Goal: Complete application form: Complete application form

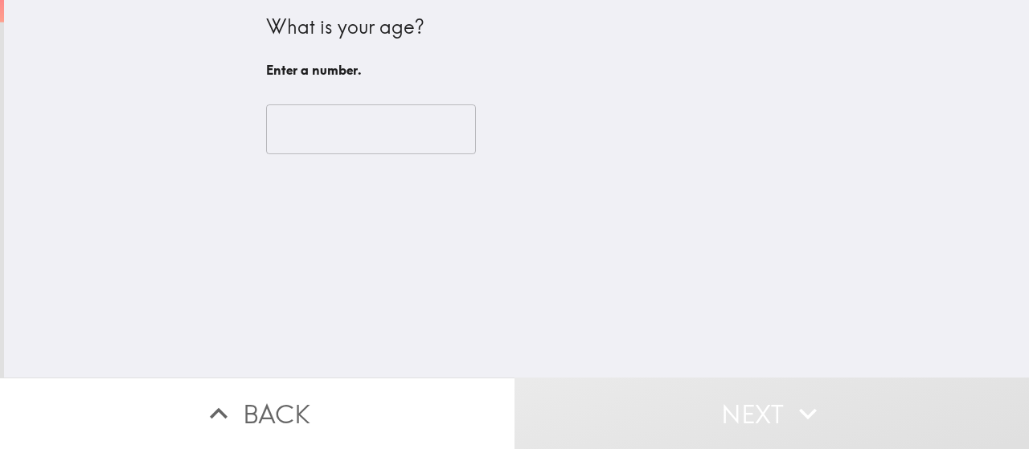
click at [342, 129] on input "number" at bounding box center [371, 129] width 210 height 50
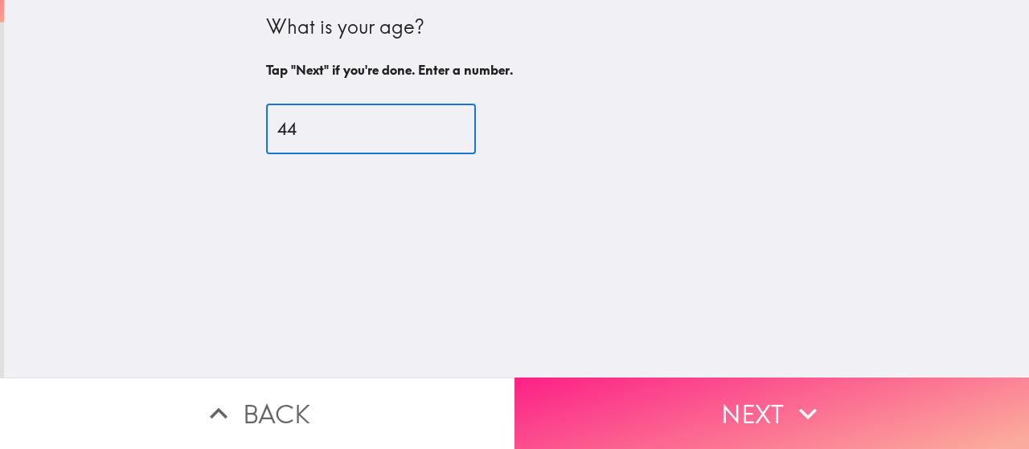
type input "44"
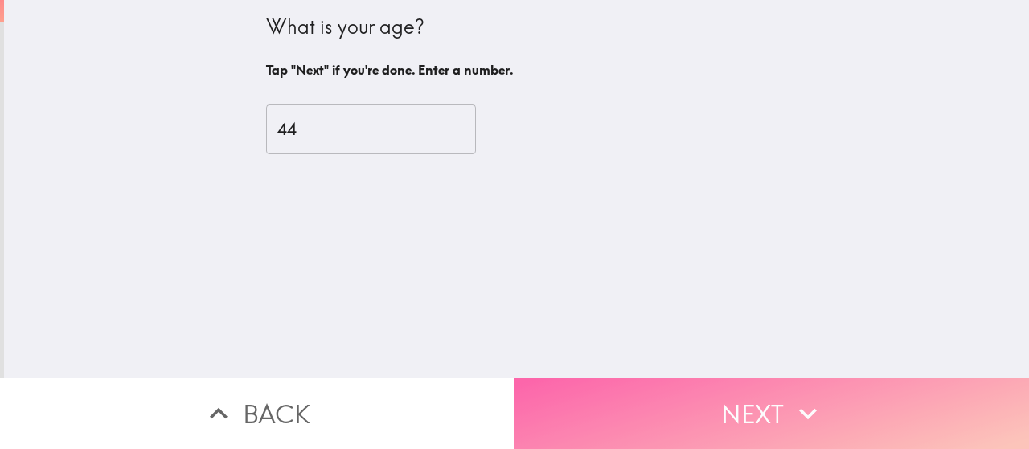
click at [633, 378] on button "Next" at bounding box center [771, 414] width 514 height 72
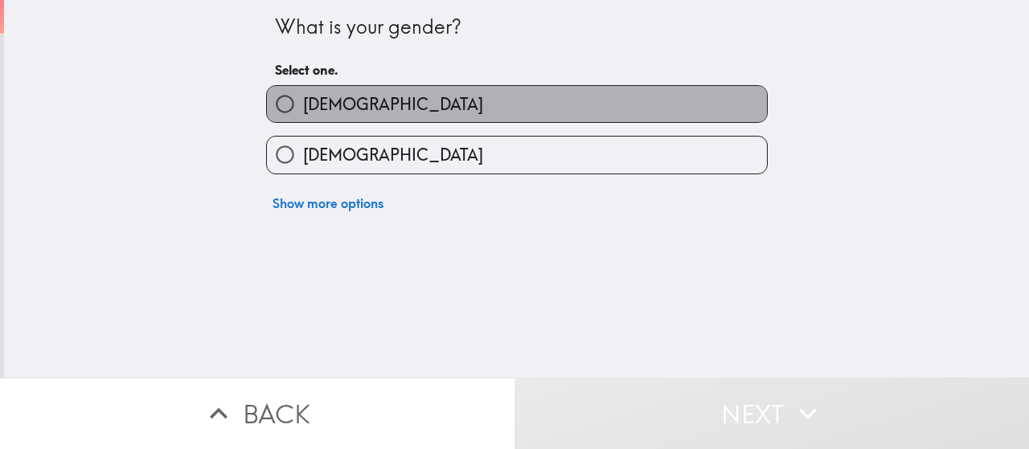
click at [346, 105] on label "[DEMOGRAPHIC_DATA]" at bounding box center [517, 104] width 500 height 36
click at [303, 105] on input "[DEMOGRAPHIC_DATA]" at bounding box center [285, 104] width 36 height 36
radio input "true"
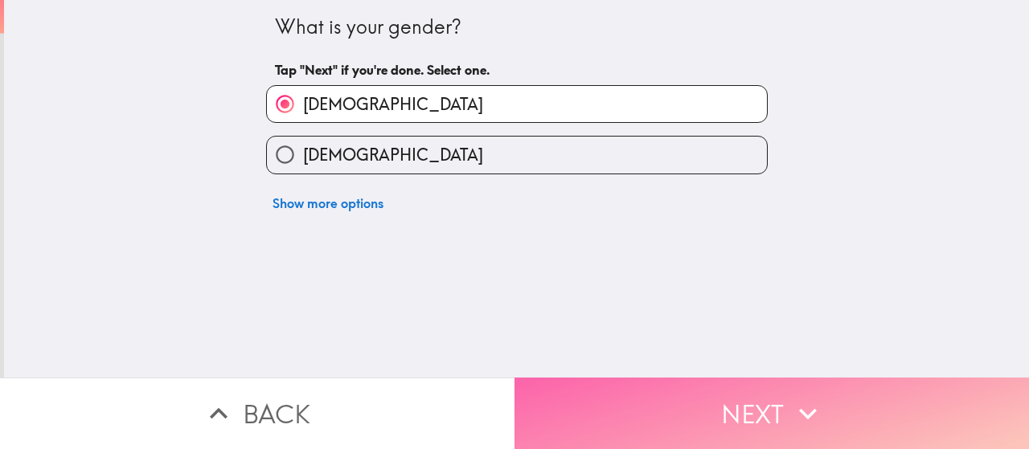
click at [656, 385] on button "Next" at bounding box center [771, 414] width 514 height 72
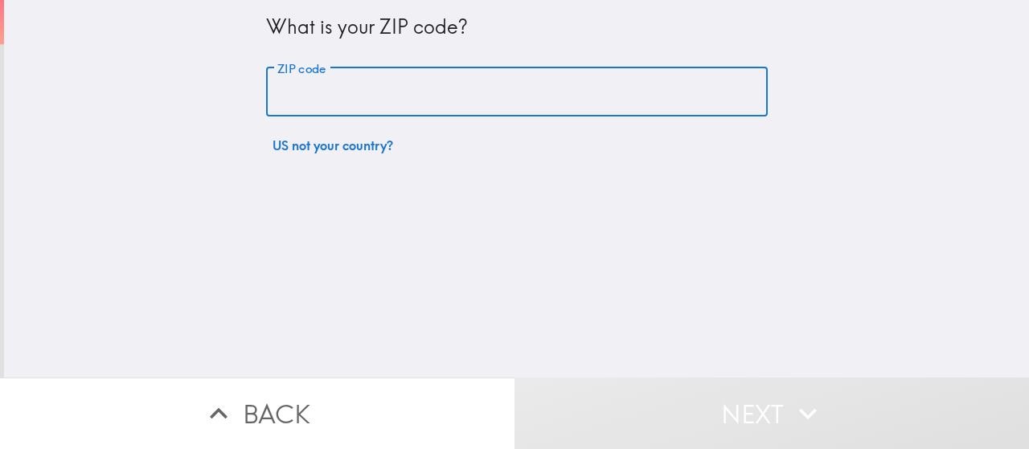
click at [347, 84] on input "ZIP code" at bounding box center [517, 93] width 502 height 50
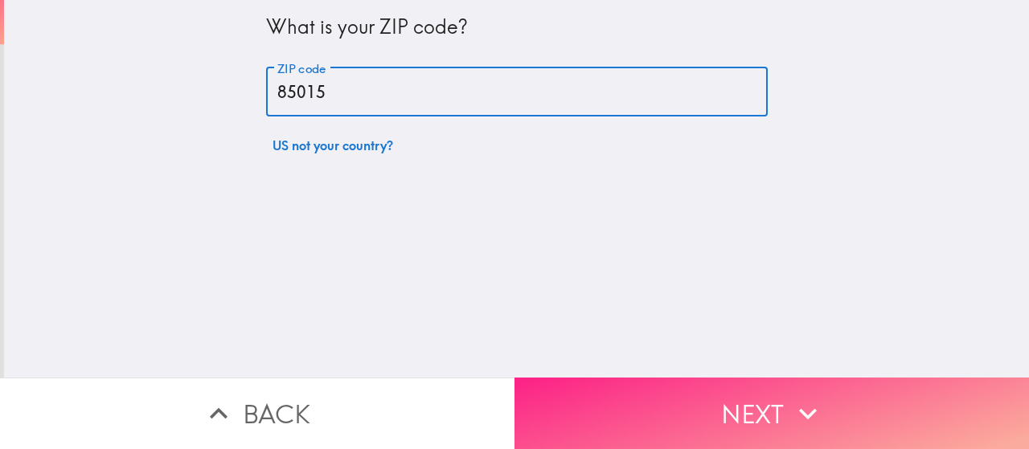
type input "85015"
click at [559, 388] on button "Next" at bounding box center [771, 414] width 514 height 72
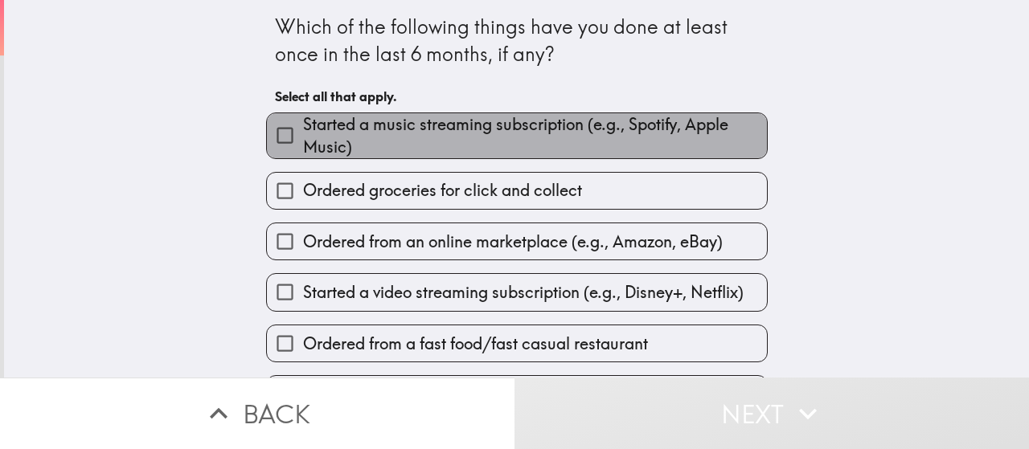
drag, startPoint x: 390, startPoint y: 146, endPoint x: 393, endPoint y: 166, distance: 20.3
click at [391, 153] on span "Started a music streaming subscription (e.g., Spotify, Apple Music)" at bounding box center [535, 135] width 464 height 45
click at [303, 153] on input "Started a music streaming subscription (e.g., Spotify, Apple Music)" at bounding box center [285, 135] width 36 height 36
checkbox input "true"
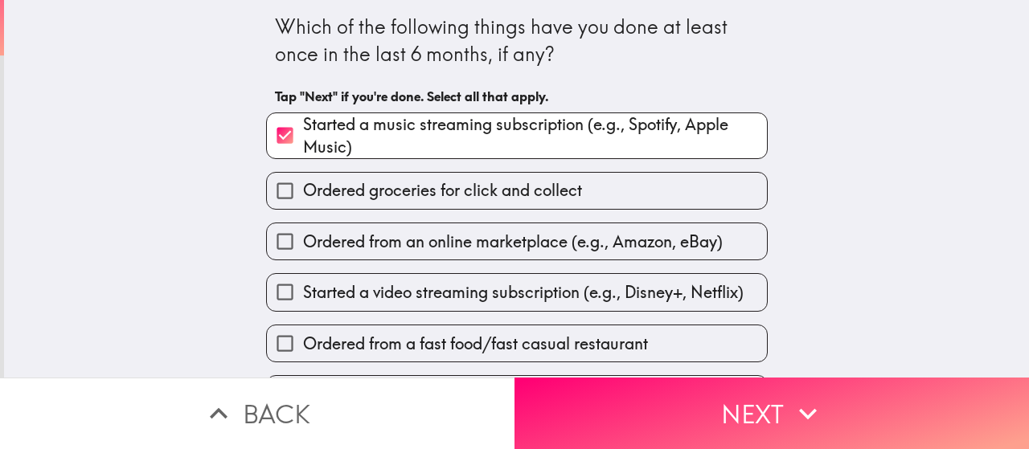
click at [408, 226] on div "Ordered from an online marketplace (e.g., Amazon, eBay)" at bounding box center [510, 235] width 514 height 51
click at [420, 291] on span "Started a video streaming subscription (e.g., Disney+, Netflix)" at bounding box center [523, 292] width 440 height 23
click at [303, 291] on input "Started a video streaming subscription (e.g., Disney+, Netflix)" at bounding box center [285, 292] width 36 height 36
checkbox input "true"
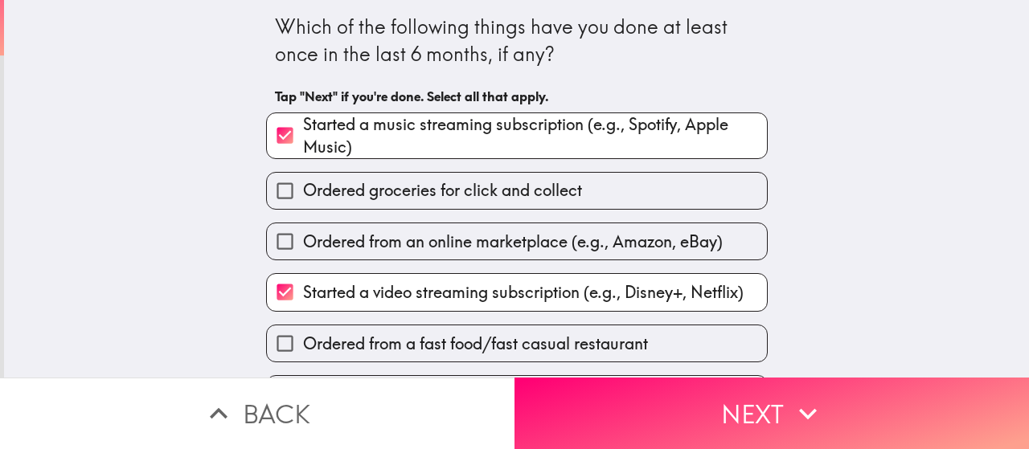
click at [434, 322] on div "Ordered from a fast food/fast casual restaurant" at bounding box center [510, 337] width 514 height 51
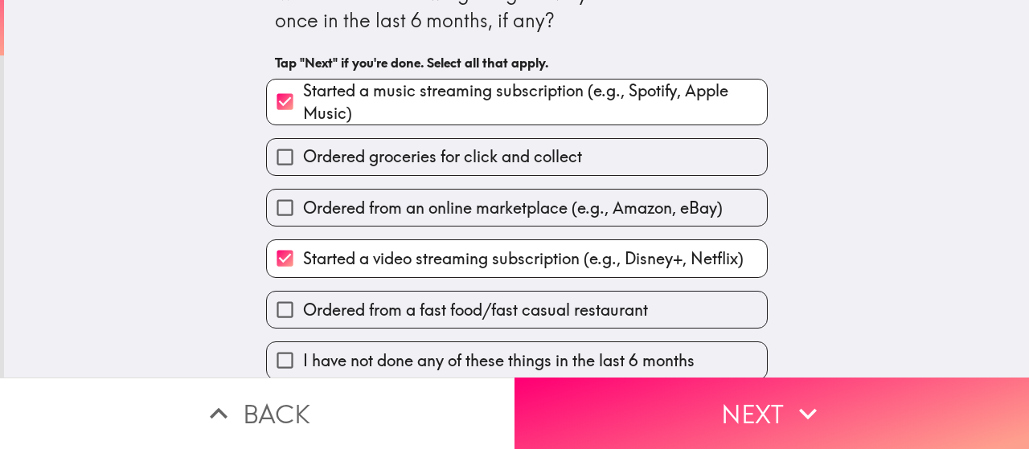
scroll to position [51, 0]
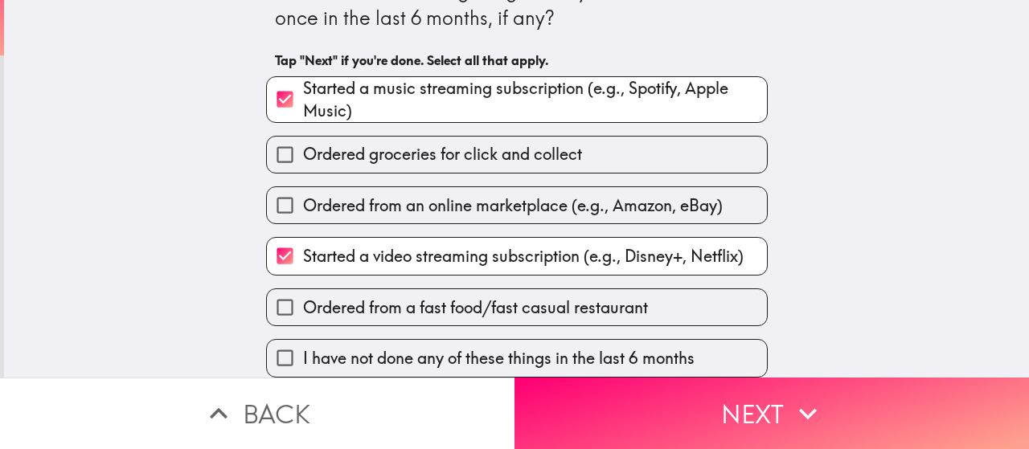
click at [431, 326] on div "I have not done any of these things in the last 6 months" at bounding box center [510, 351] width 514 height 51
click at [434, 340] on label "I have not done any of these things in the last 6 months" at bounding box center [517, 358] width 500 height 36
click at [303, 340] on input "I have not done any of these things in the last 6 months" at bounding box center [285, 358] width 36 height 36
checkbox input "true"
checkbox input "false"
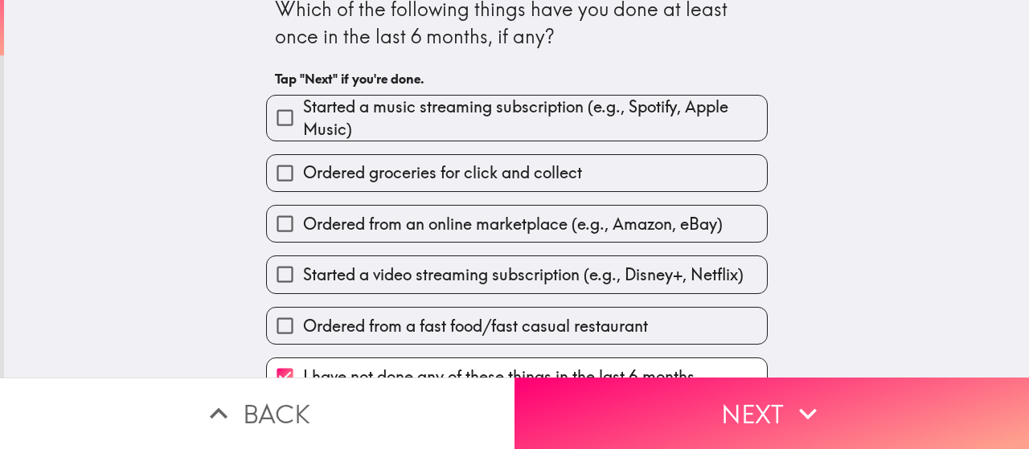
scroll to position [0, 0]
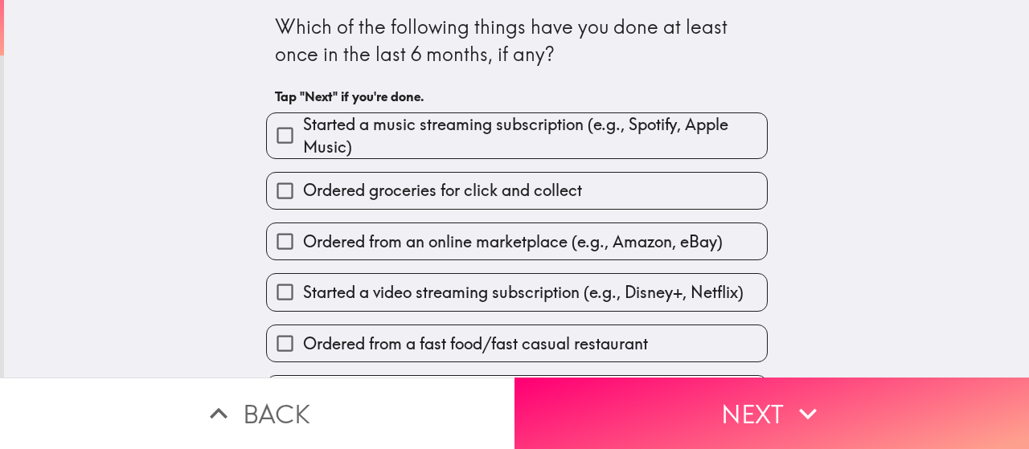
drag, startPoint x: 431, startPoint y: 162, endPoint x: 431, endPoint y: 221, distance: 59.5
click at [431, 163] on div "Ordered groceries for click and collect" at bounding box center [510, 184] width 514 height 51
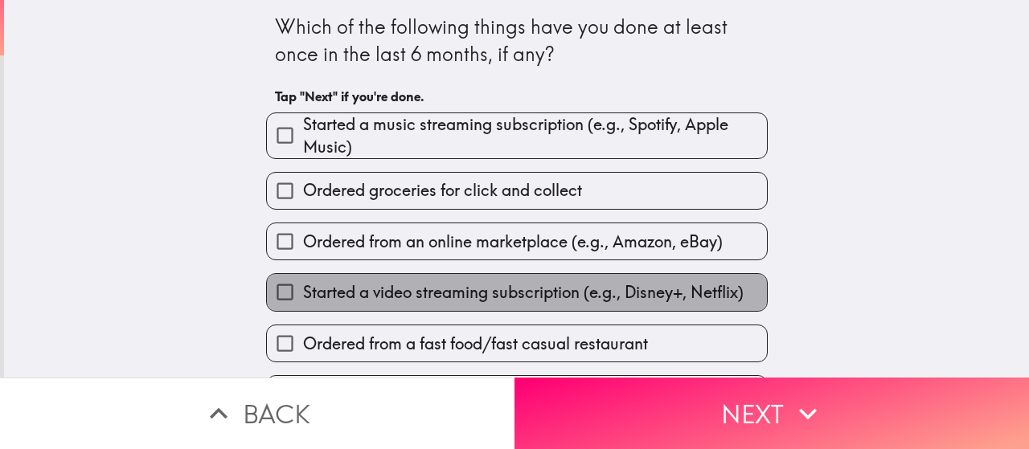
click at [436, 282] on label "Started a video streaming subscription (e.g., Disney+, Netflix)" at bounding box center [517, 292] width 500 height 36
click at [303, 282] on input "Started a video streaming subscription (e.g., Disney+, Netflix)" at bounding box center [285, 292] width 36 height 36
checkbox input "true"
checkbox input "false"
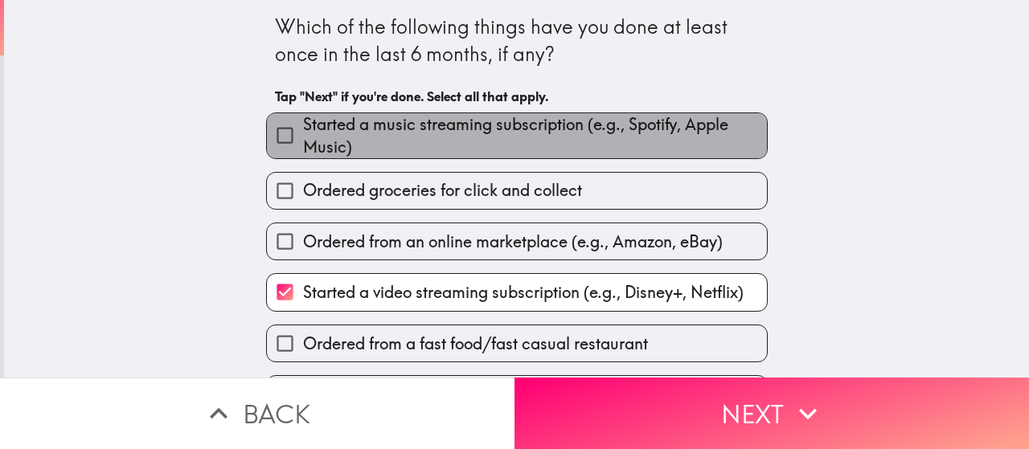
click at [405, 141] on span "Started a music streaming subscription (e.g., Spotify, Apple Music)" at bounding box center [535, 135] width 464 height 45
click at [303, 141] on input "Started a music streaming subscription (e.g., Spotify, Apple Music)" at bounding box center [285, 135] width 36 height 36
checkbox input "true"
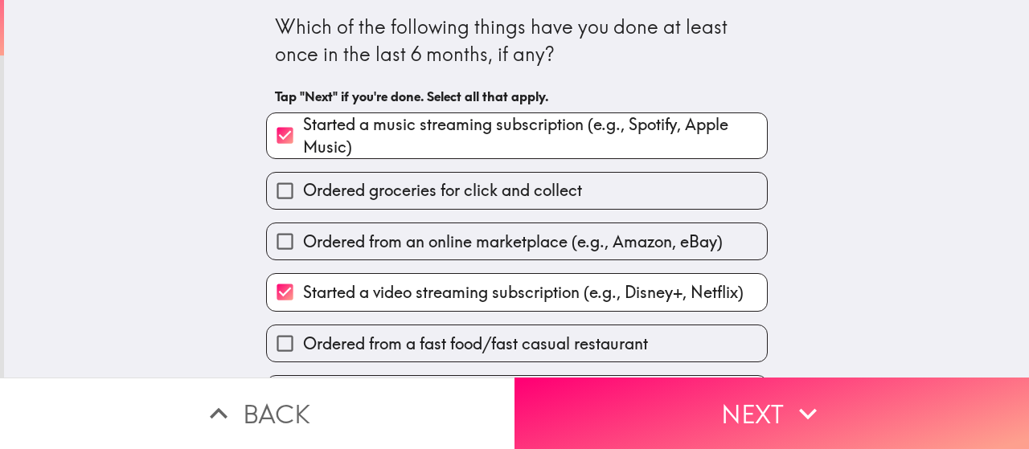
scroll to position [51, 0]
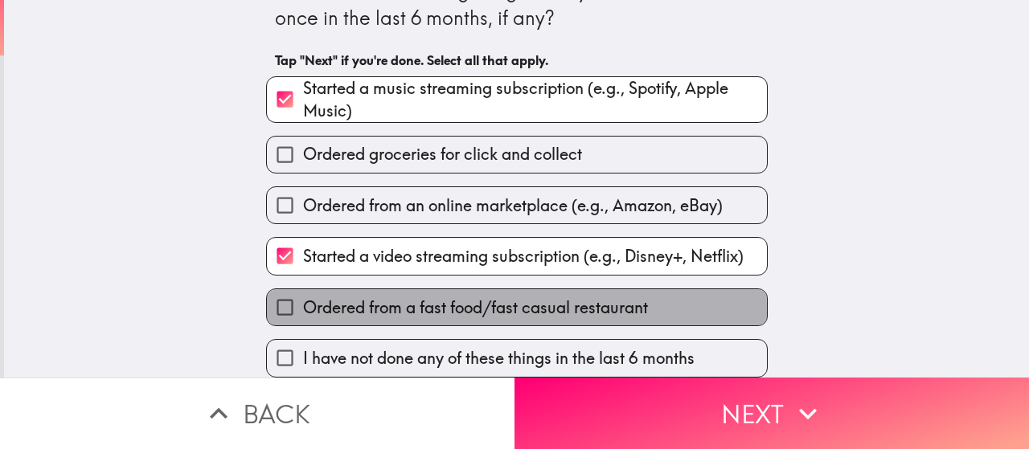
click at [389, 297] on span "Ordered from a fast food/fast casual restaurant" at bounding box center [475, 308] width 345 height 23
click at [303, 297] on input "Ordered from a fast food/fast casual restaurant" at bounding box center [285, 307] width 36 height 36
checkbox input "true"
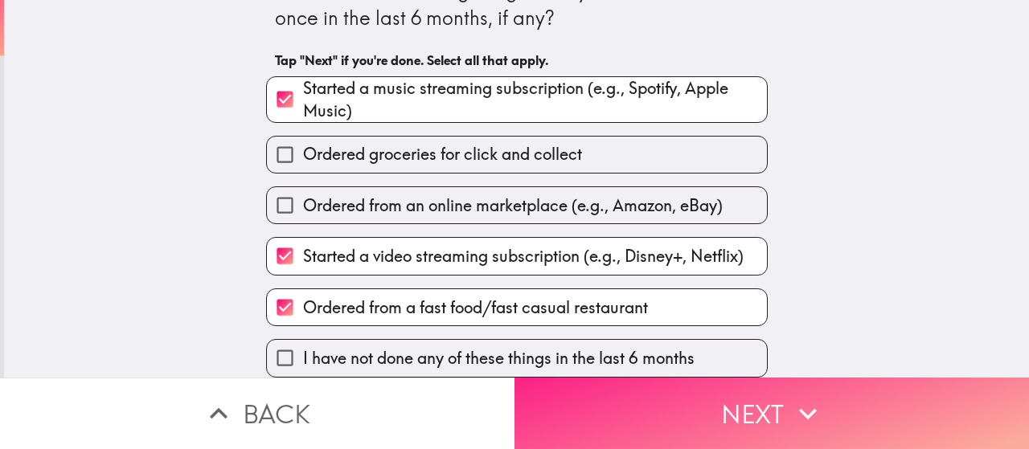
click at [581, 383] on button "Next" at bounding box center [771, 414] width 514 height 72
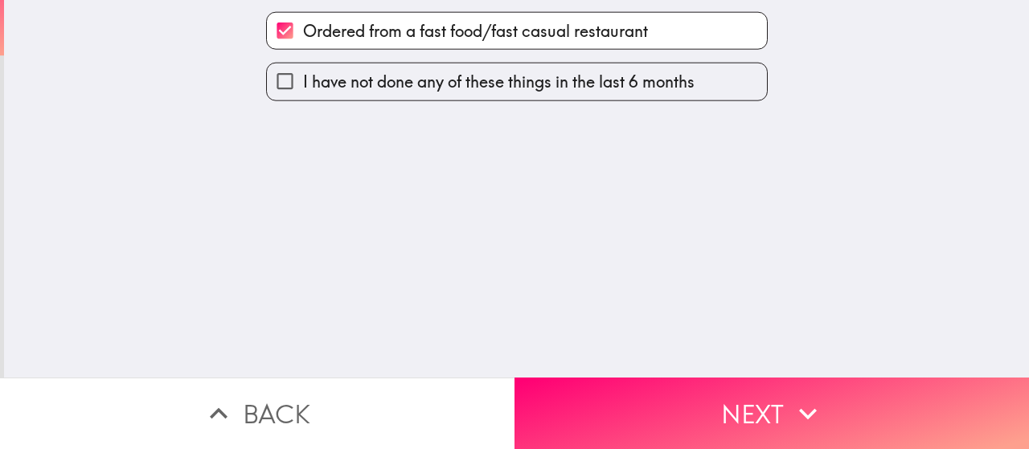
scroll to position [0, 0]
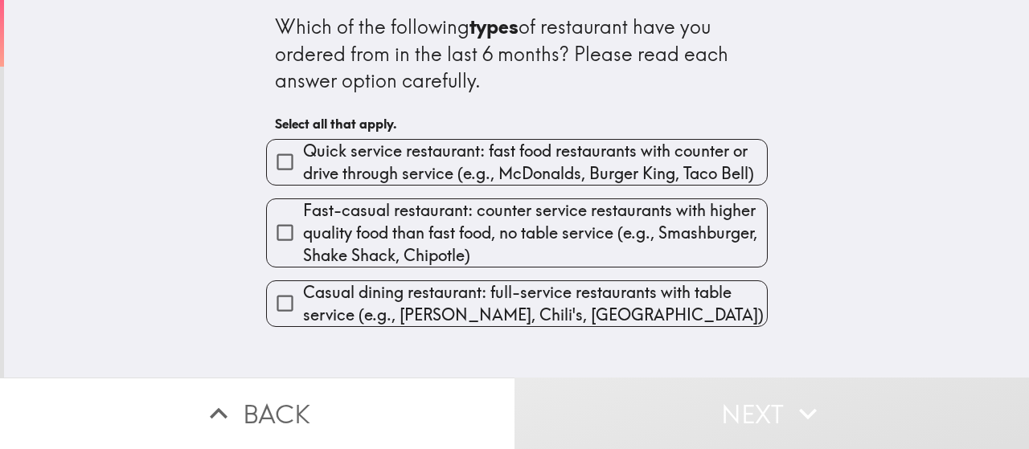
drag, startPoint x: 375, startPoint y: 178, endPoint x: 307, endPoint y: 211, distance: 75.5
click at [316, 235] on span "Fast-casual restaurant: counter service restaurants with higher quality food th…" at bounding box center [535, 233] width 464 height 68
click at [303, 235] on input "Fast-casual restaurant: counter service restaurants with higher quality food th…" at bounding box center [285, 233] width 36 height 36
checkbox input "true"
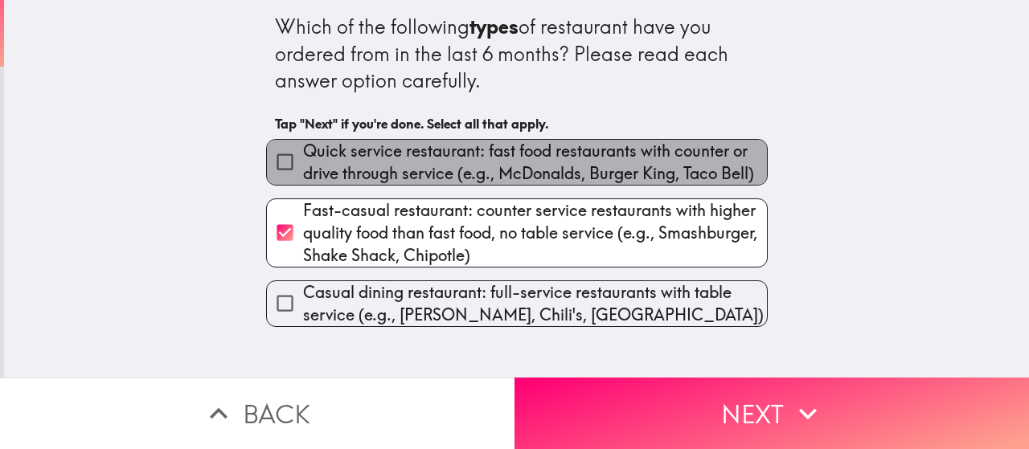
click at [304, 181] on span "Quick service restaurant: fast food restaurants with counter or drive through s…" at bounding box center [535, 162] width 464 height 45
click at [303, 180] on input "Quick service restaurant: fast food restaurants with counter or drive through s…" at bounding box center [285, 162] width 36 height 36
checkbox input "true"
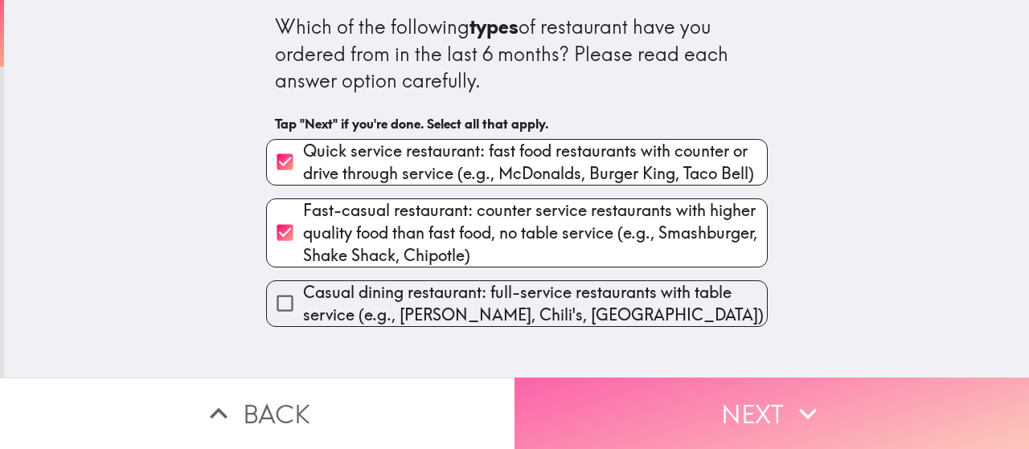
click at [608, 387] on button "Next" at bounding box center [771, 414] width 514 height 72
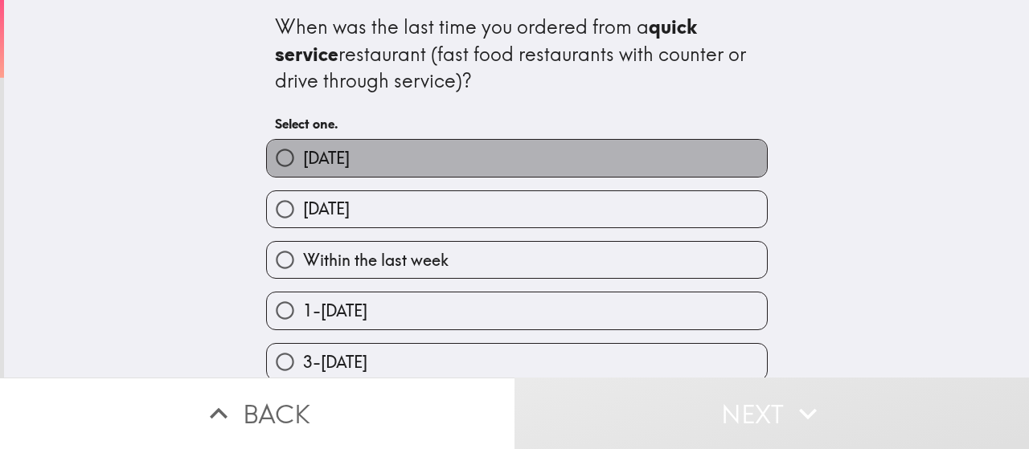
drag, startPoint x: 403, startPoint y: 162, endPoint x: 439, endPoint y: 261, distance: 105.8
click at [403, 162] on label "[DATE]" at bounding box center [517, 158] width 500 height 36
click at [303, 162] on input "[DATE]" at bounding box center [285, 158] width 36 height 36
radio input "true"
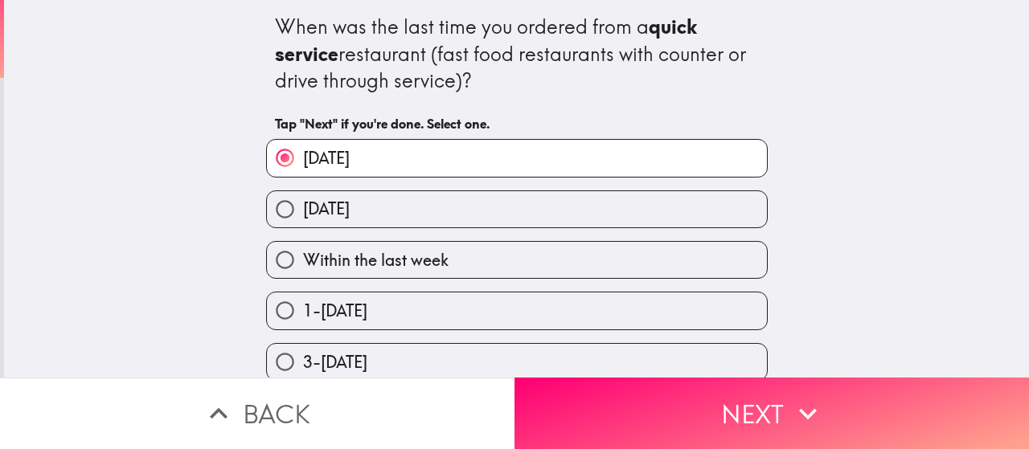
click at [440, 288] on div "1-[DATE]" at bounding box center [510, 304] width 514 height 51
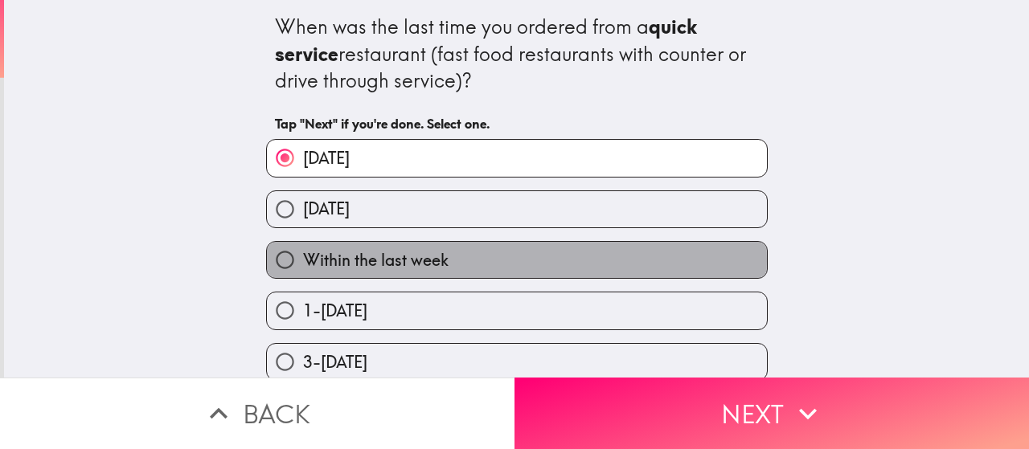
click at [447, 262] on label "Within the last week" at bounding box center [517, 260] width 500 height 36
click at [303, 262] on input "Within the last week" at bounding box center [285, 260] width 36 height 36
radio input "true"
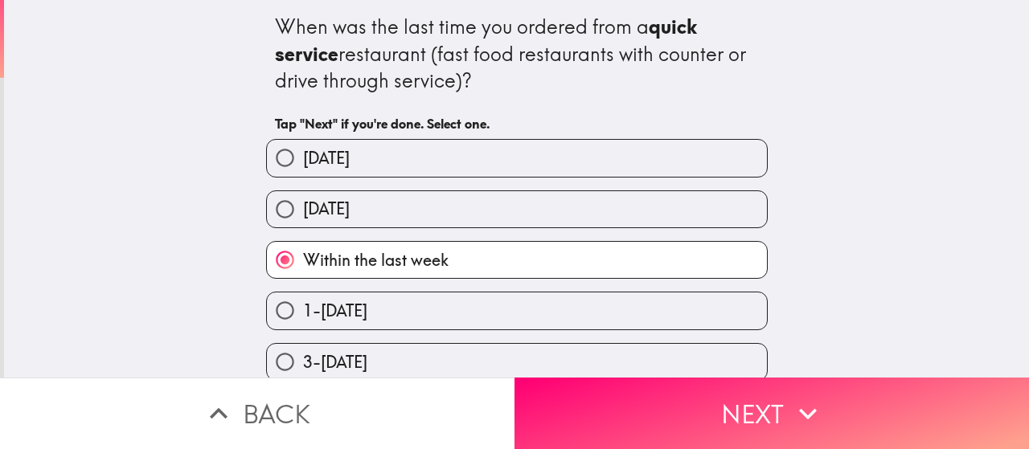
scroll to position [174, 0]
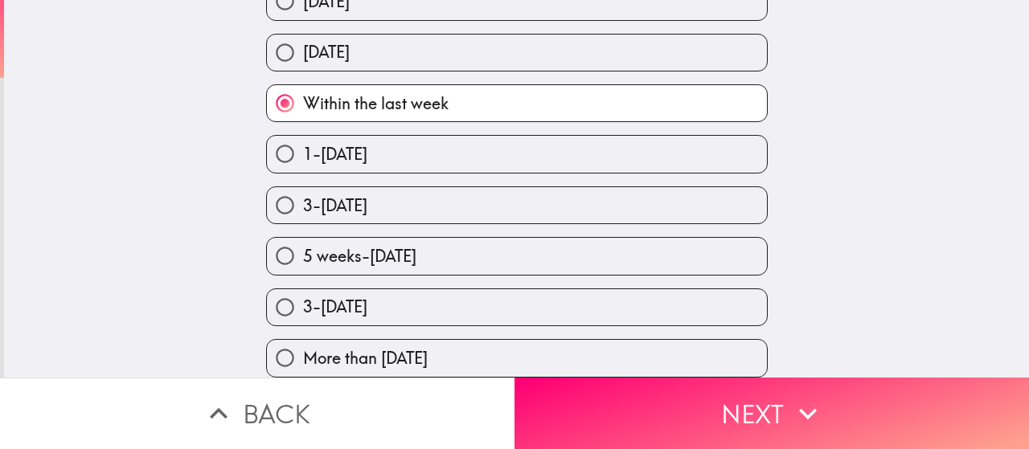
click at [461, 289] on label "3-[DATE]" at bounding box center [517, 307] width 500 height 36
click at [303, 289] on input "3-[DATE]" at bounding box center [285, 307] width 36 height 36
radio input "true"
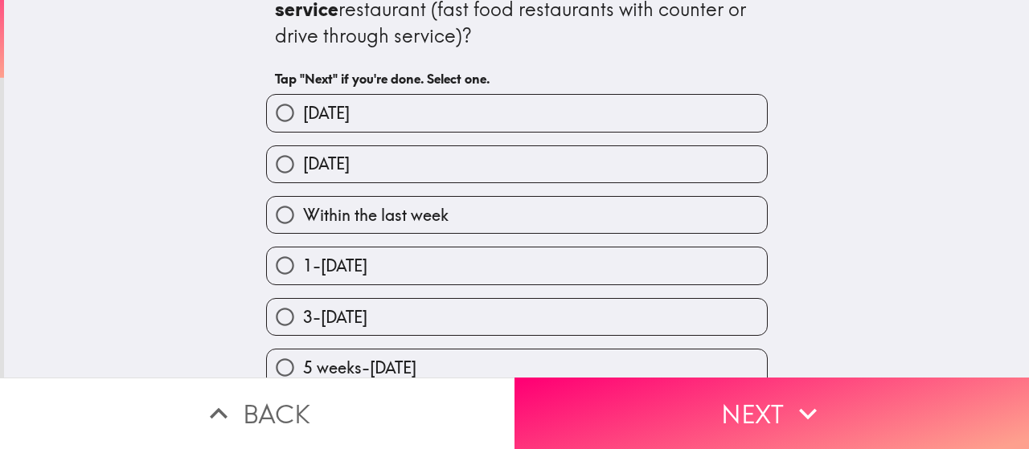
scroll to position [13, 0]
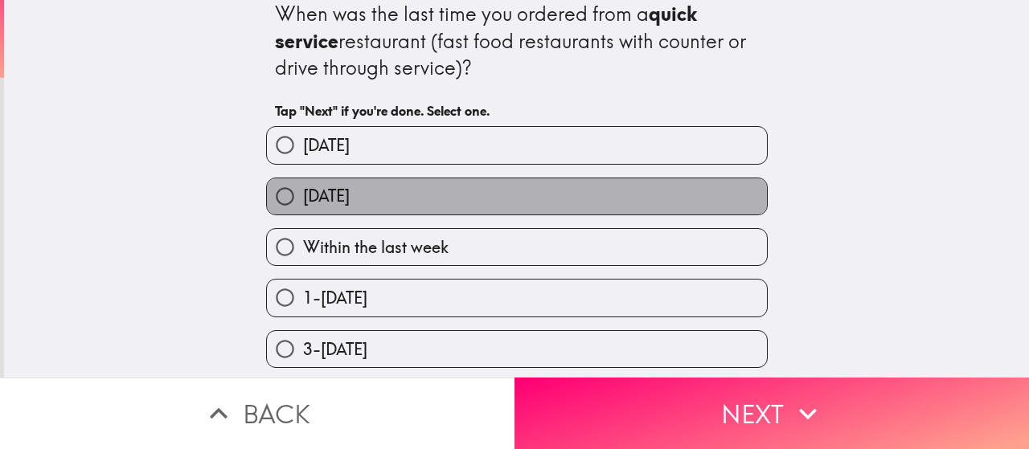
click at [379, 199] on label "[DATE]" at bounding box center [517, 196] width 500 height 36
click at [303, 199] on input "[DATE]" at bounding box center [285, 196] width 36 height 36
radio input "true"
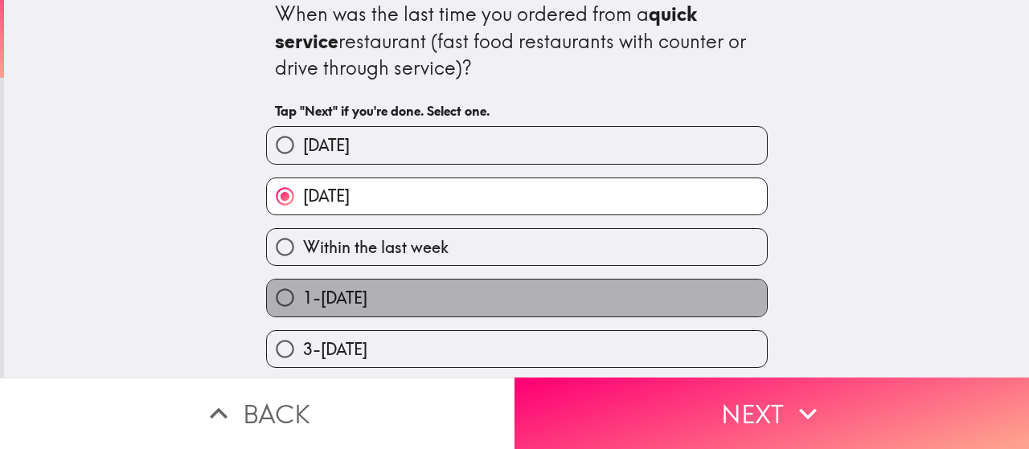
click at [412, 298] on label "1-[DATE]" at bounding box center [517, 298] width 500 height 36
click at [303, 298] on input "1-[DATE]" at bounding box center [285, 298] width 36 height 36
radio input "true"
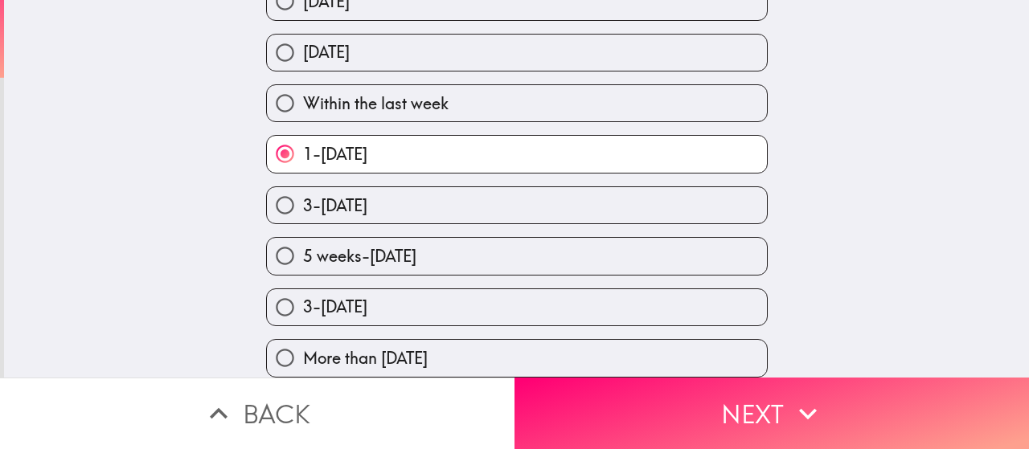
scroll to position [174, 0]
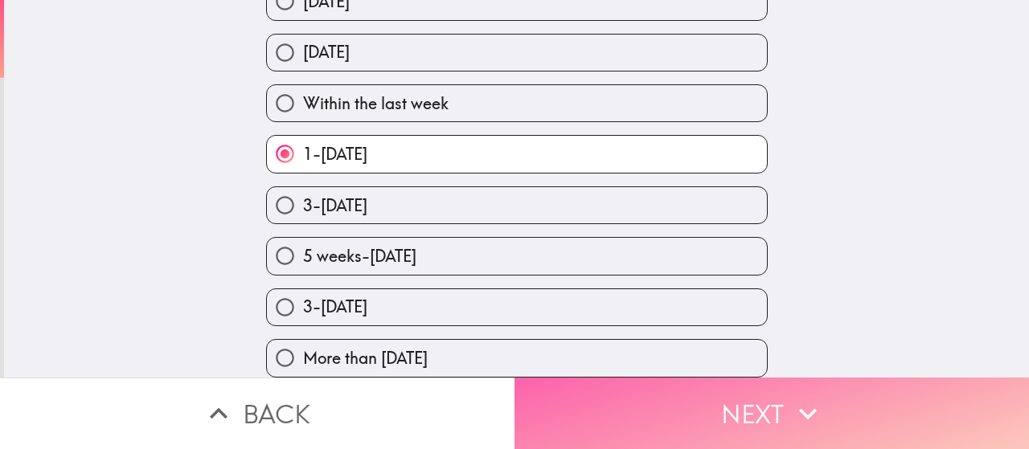
click at [603, 385] on button "Next" at bounding box center [771, 414] width 514 height 72
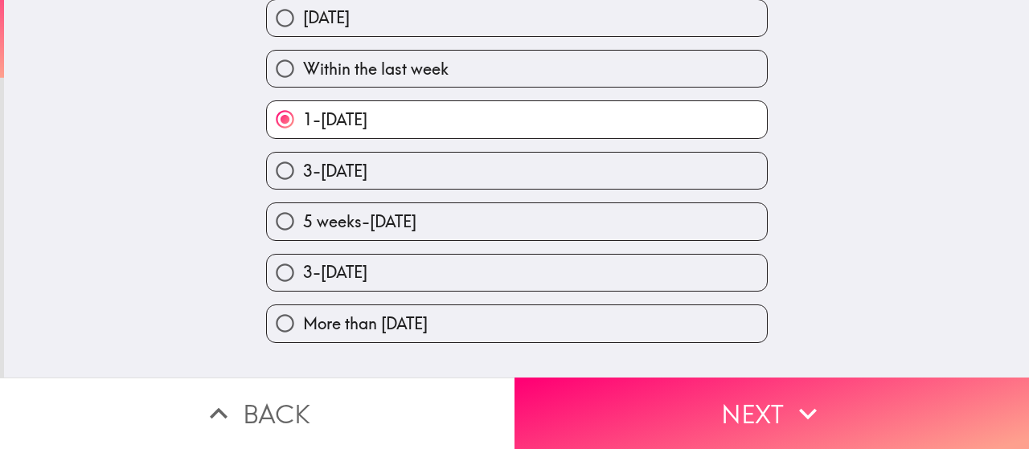
scroll to position [2, 0]
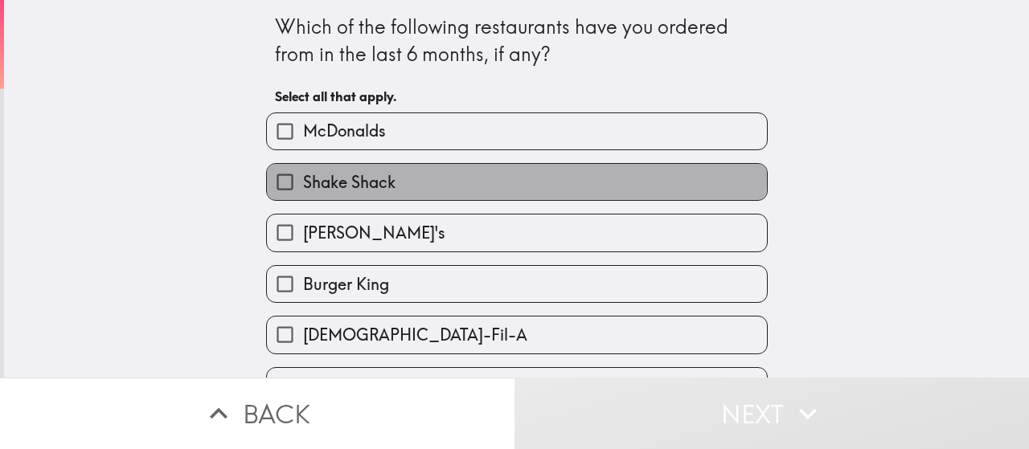
click at [358, 178] on span "Shake Shack" at bounding box center [349, 182] width 92 height 23
click at [303, 178] on input "Shake Shack" at bounding box center [285, 182] width 36 height 36
checkbox input "true"
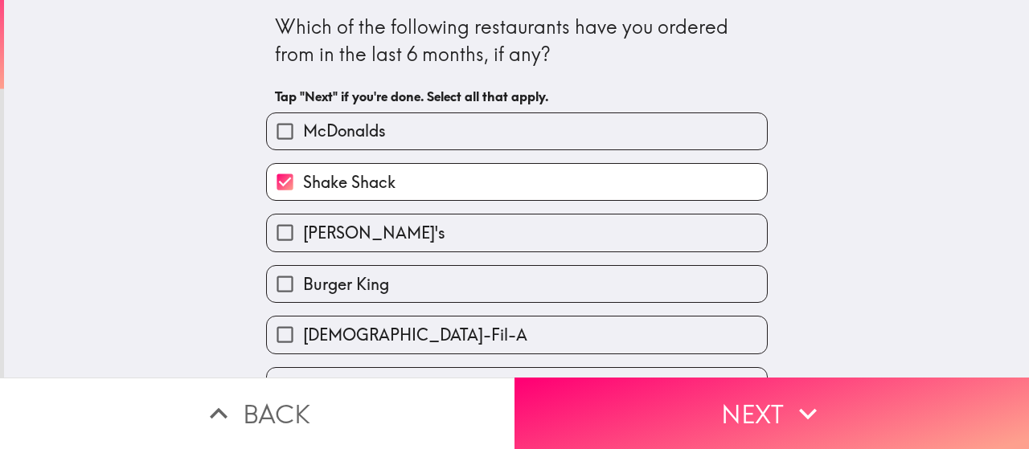
drag, startPoint x: 350, startPoint y: 125, endPoint x: 360, endPoint y: 149, distance: 26.0
click at [350, 125] on span "McDonalds" at bounding box center [344, 131] width 83 height 23
click at [303, 125] on input "McDonalds" at bounding box center [285, 131] width 36 height 36
checkbox input "true"
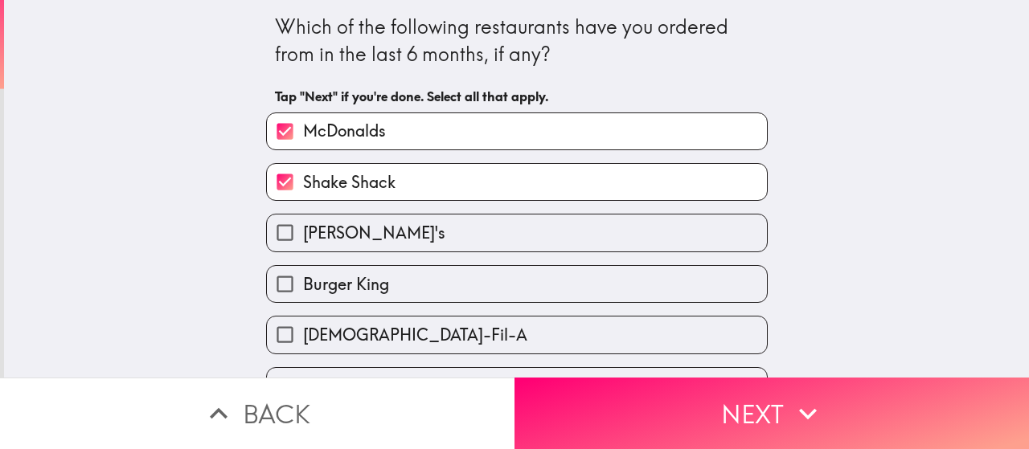
click at [415, 290] on label "Burger King" at bounding box center [517, 284] width 500 height 36
click at [303, 290] on input "Burger King" at bounding box center [285, 284] width 36 height 36
checkbox input "true"
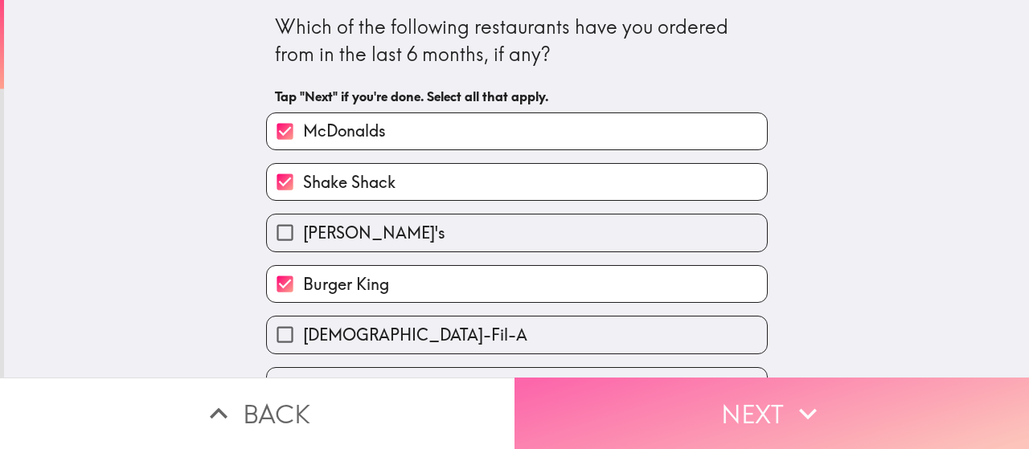
click at [613, 412] on button "Next" at bounding box center [771, 414] width 514 height 72
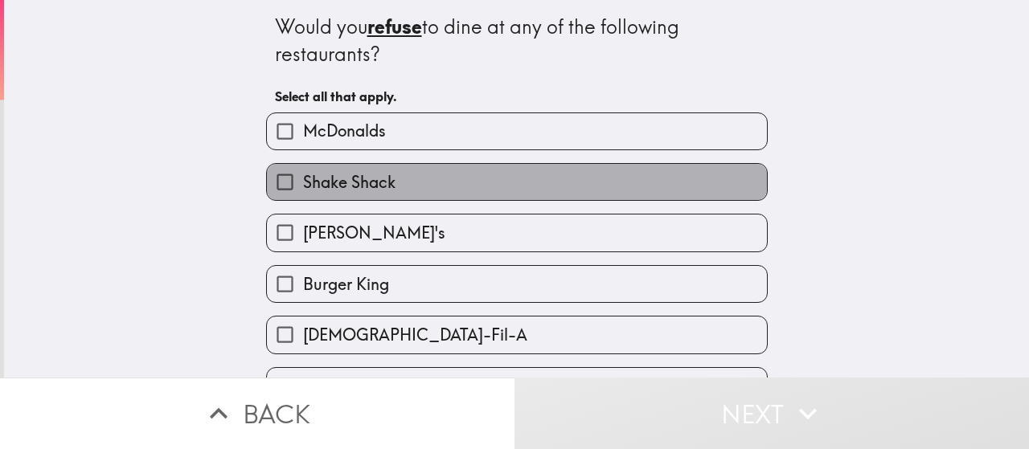
drag, startPoint x: 428, startPoint y: 200, endPoint x: 427, endPoint y: 252, distance: 51.5
click at [428, 200] on label "Shake Shack" at bounding box center [517, 182] width 500 height 36
click at [303, 200] on input "Shake Shack" at bounding box center [285, 182] width 36 height 36
checkbox input "true"
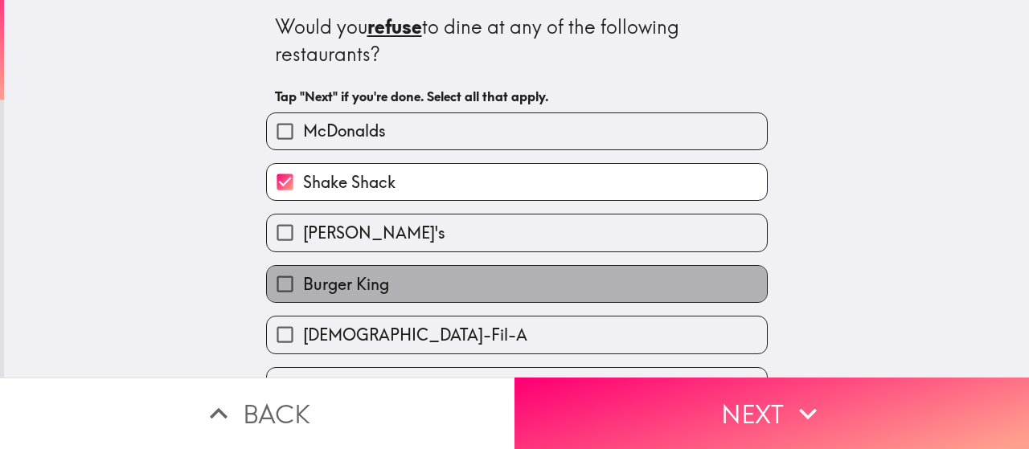
click at [442, 297] on label "Burger King" at bounding box center [517, 284] width 500 height 36
click at [303, 297] on input "Burger King" at bounding box center [285, 284] width 36 height 36
checkbox input "true"
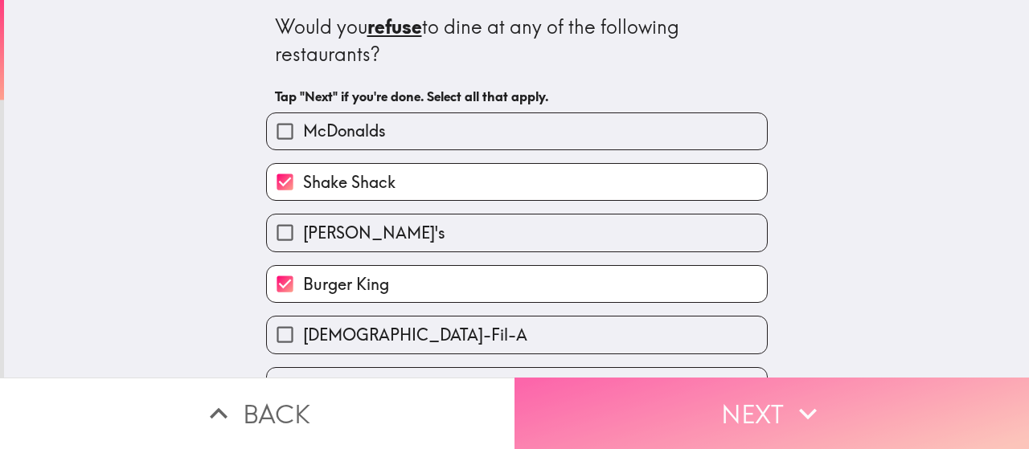
click at [584, 400] on button "Next" at bounding box center [771, 414] width 514 height 72
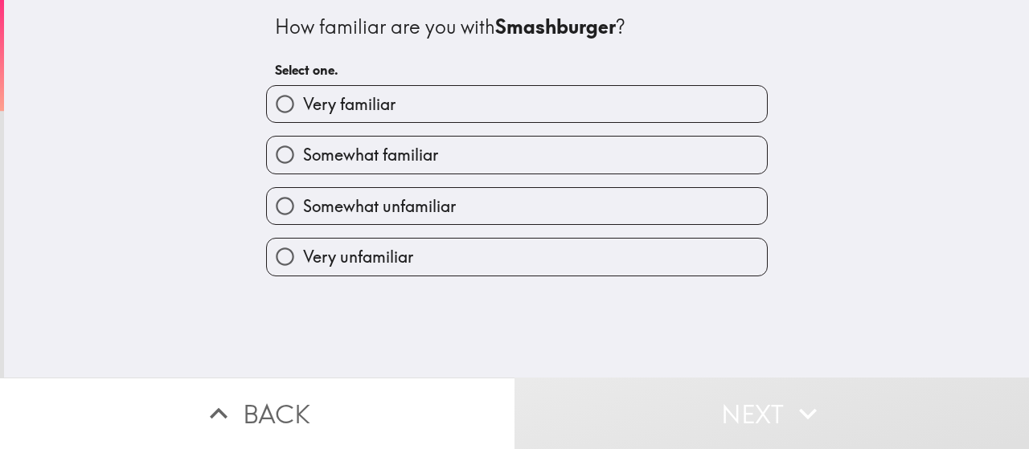
click at [439, 224] on label "Somewhat unfamiliar" at bounding box center [517, 206] width 500 height 36
click at [303, 224] on input "Somewhat unfamiliar" at bounding box center [285, 206] width 36 height 36
radio input "true"
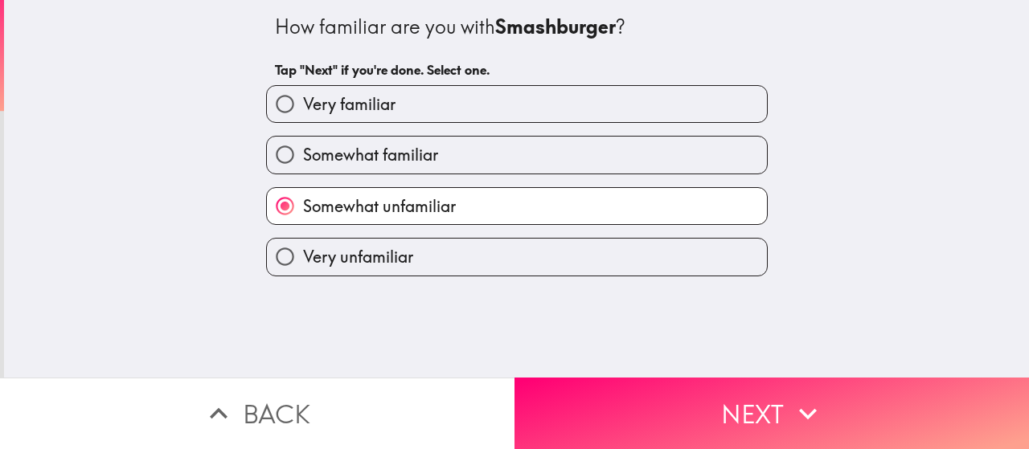
click at [395, 164] on span "Somewhat familiar" at bounding box center [370, 155] width 135 height 23
click at [303, 164] on input "Somewhat familiar" at bounding box center [285, 155] width 36 height 36
radio input "true"
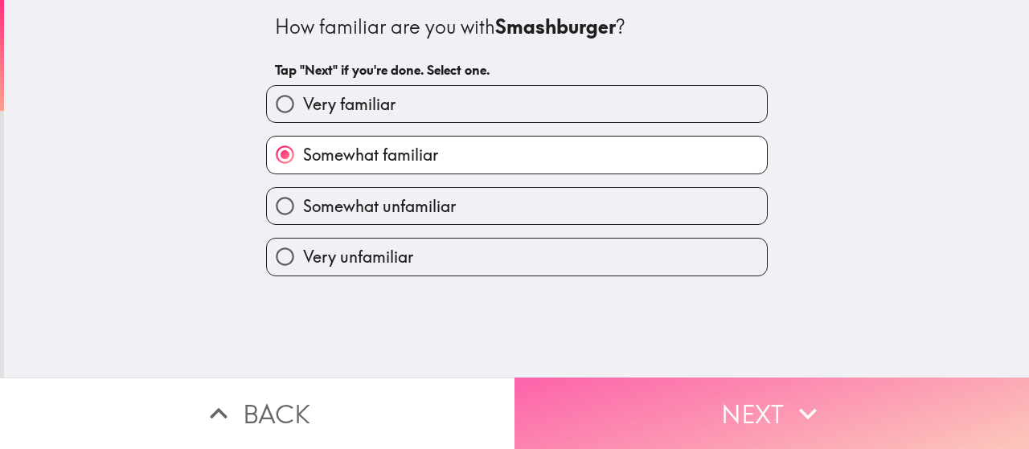
click at [633, 407] on button "Next" at bounding box center [771, 414] width 514 height 72
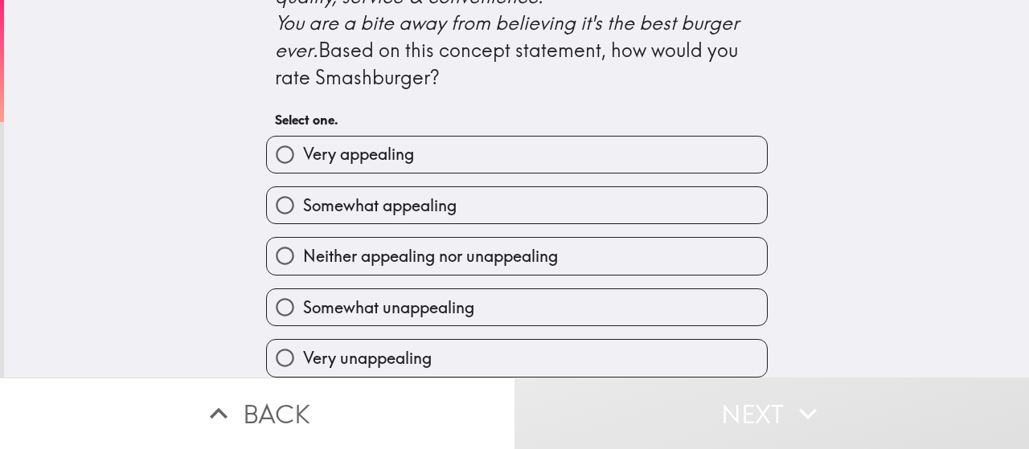
scroll to position [829, 0]
click at [405, 144] on label "Very appealing" at bounding box center [517, 155] width 500 height 36
click at [303, 144] on input "Very appealing" at bounding box center [285, 155] width 36 height 36
radio input "true"
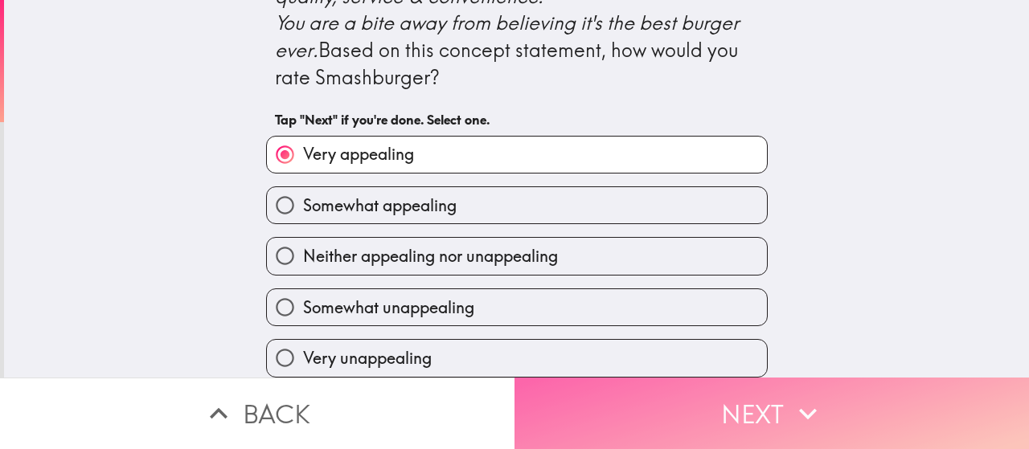
click at [592, 420] on button "Next" at bounding box center [771, 414] width 514 height 72
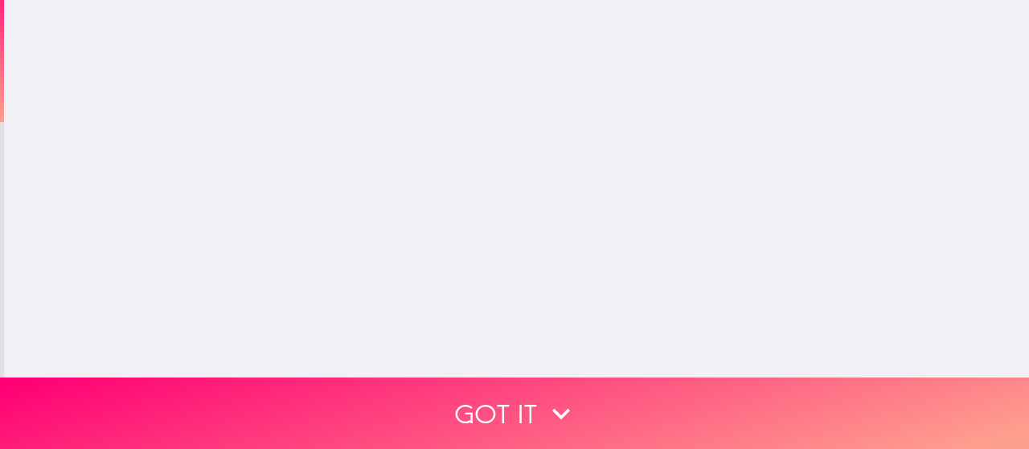
scroll to position [0, 0]
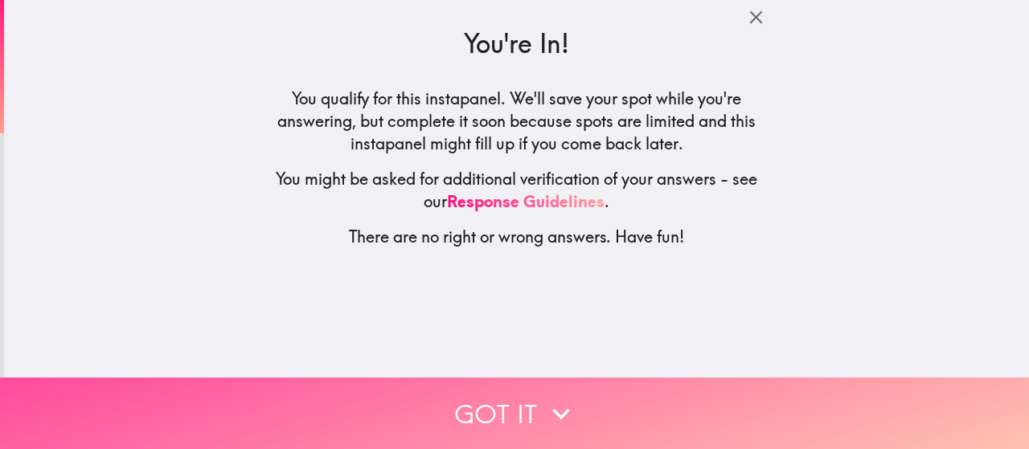
click at [490, 389] on button "Got it" at bounding box center [514, 414] width 1029 height 72
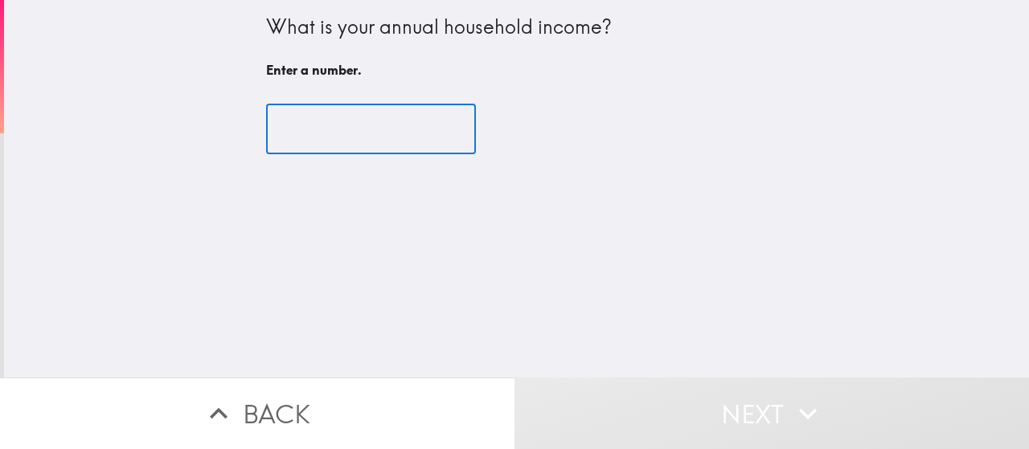
click at [341, 142] on input "number" at bounding box center [371, 129] width 210 height 50
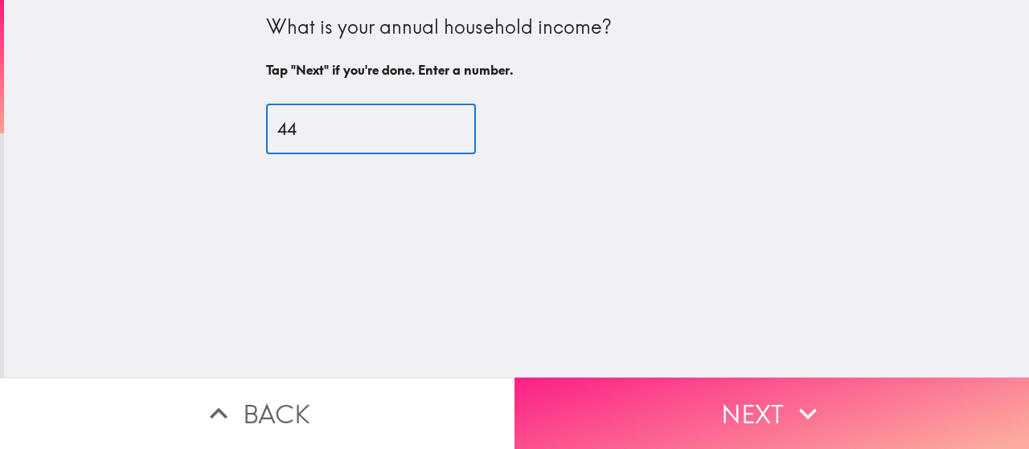
type input "44"
click at [649, 378] on button "Next" at bounding box center [771, 414] width 514 height 72
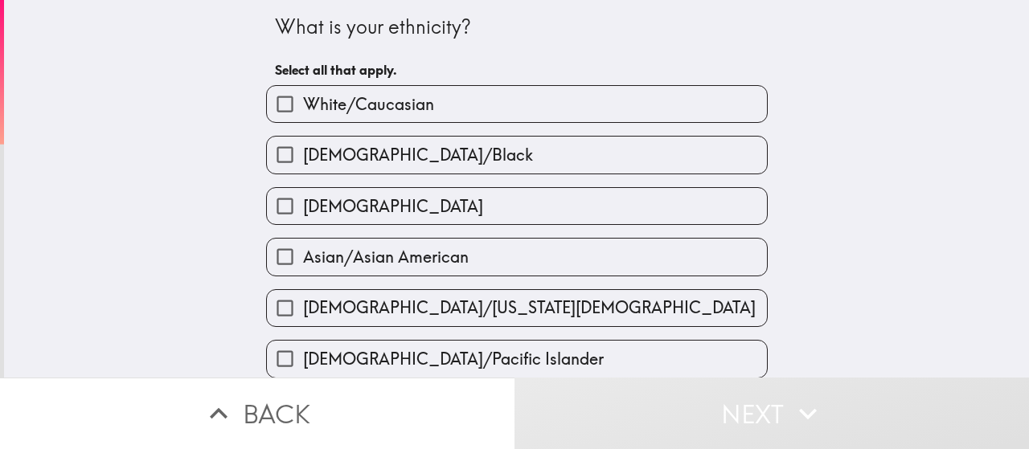
click at [413, 114] on span "White/Caucasian" at bounding box center [368, 104] width 131 height 23
click at [303, 114] on input "White/Caucasian" at bounding box center [285, 104] width 36 height 36
checkbox input "true"
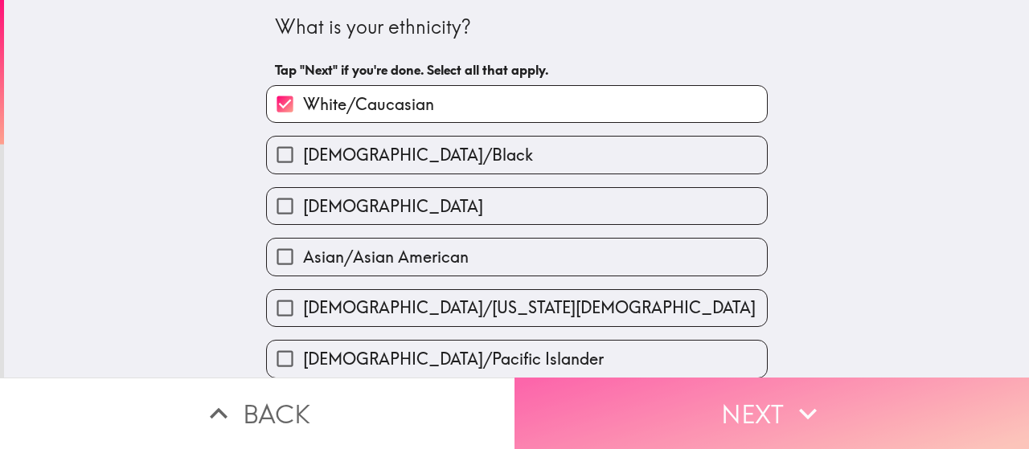
click at [661, 396] on button "Next" at bounding box center [771, 414] width 514 height 72
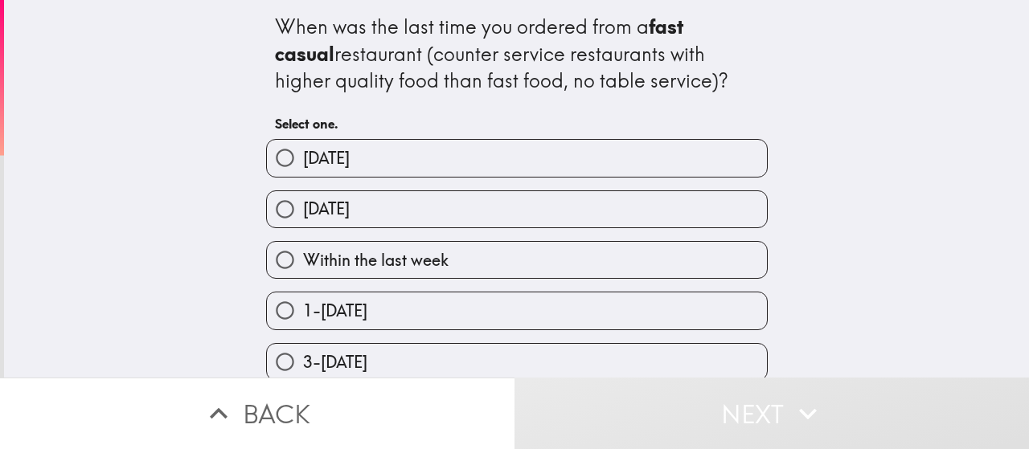
click at [382, 158] on label "[DATE]" at bounding box center [517, 158] width 500 height 36
click at [303, 158] on input "[DATE]" at bounding box center [285, 158] width 36 height 36
radio input "true"
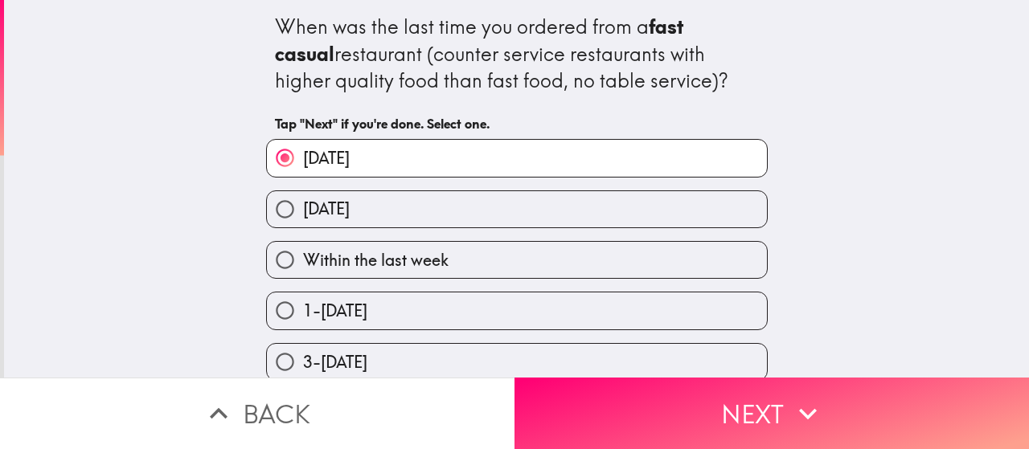
drag, startPoint x: 484, startPoint y: 207, endPoint x: 490, endPoint y: 243, distance: 36.7
click at [483, 211] on label "[DATE]" at bounding box center [517, 209] width 500 height 36
click at [303, 211] on input "[DATE]" at bounding box center [285, 209] width 36 height 36
radio input "true"
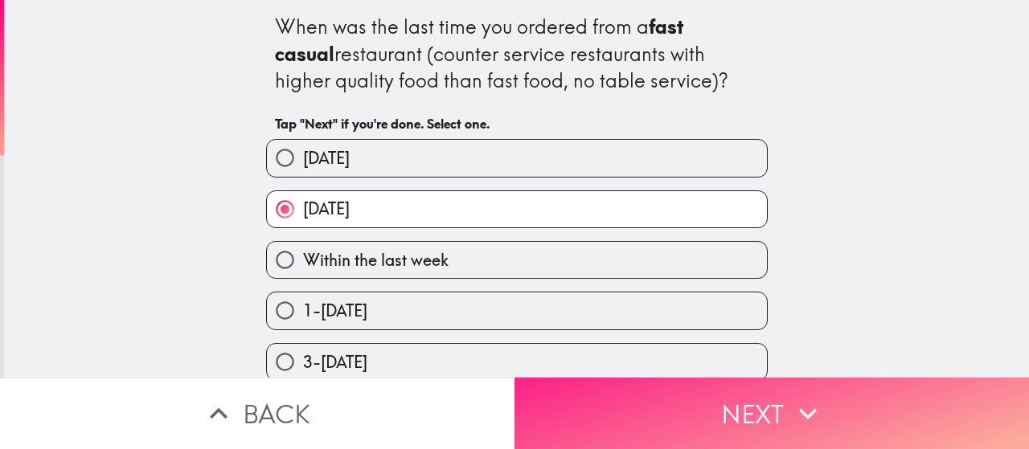
drag, startPoint x: 599, startPoint y: 407, endPoint x: 575, endPoint y: 422, distance: 27.4
click at [588, 412] on button "Next" at bounding box center [771, 414] width 514 height 72
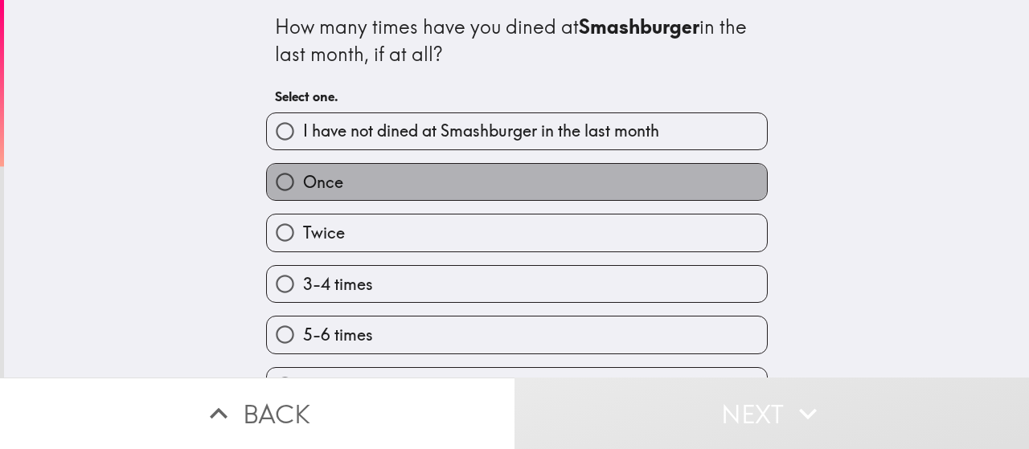
click at [431, 176] on label "Once" at bounding box center [517, 182] width 500 height 36
click at [303, 176] on input "Once" at bounding box center [285, 182] width 36 height 36
radio input "true"
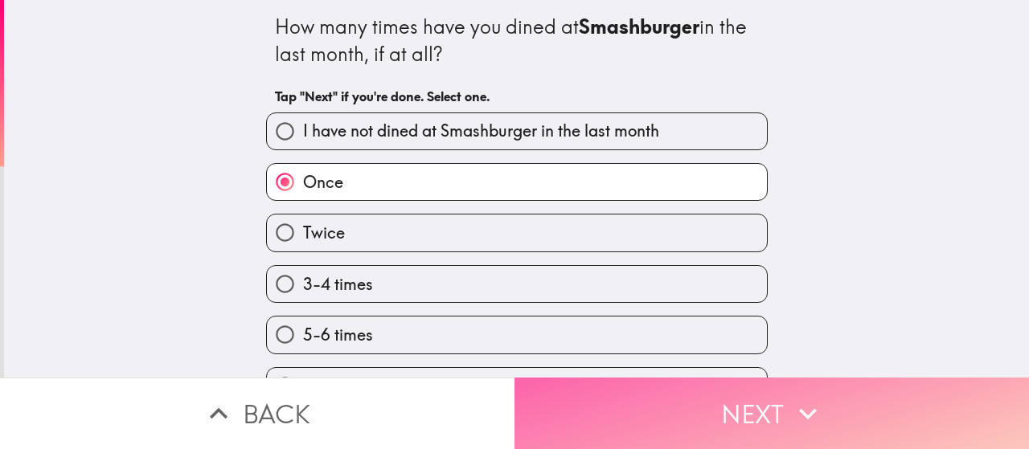
click at [670, 397] on button "Next" at bounding box center [771, 414] width 514 height 72
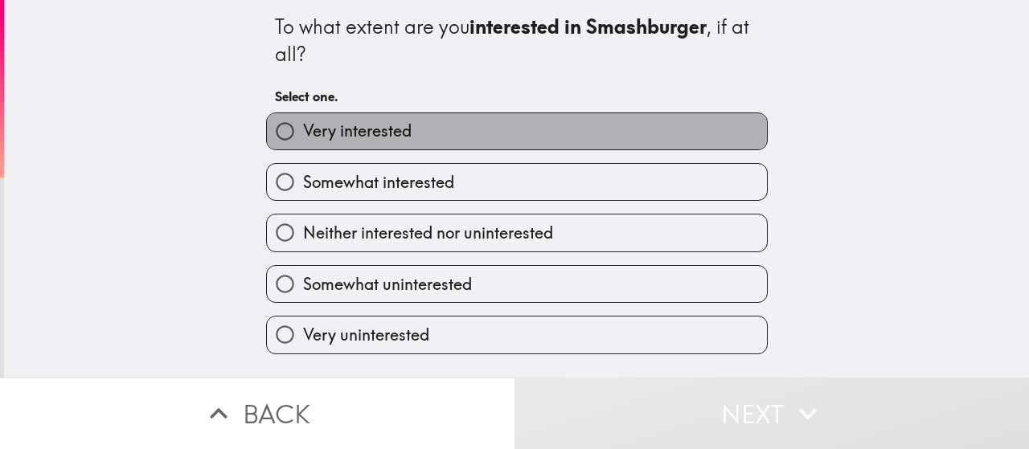
click at [543, 137] on label "Very interested" at bounding box center [517, 131] width 500 height 36
click at [303, 137] on input "Very interested" at bounding box center [285, 131] width 36 height 36
radio input "true"
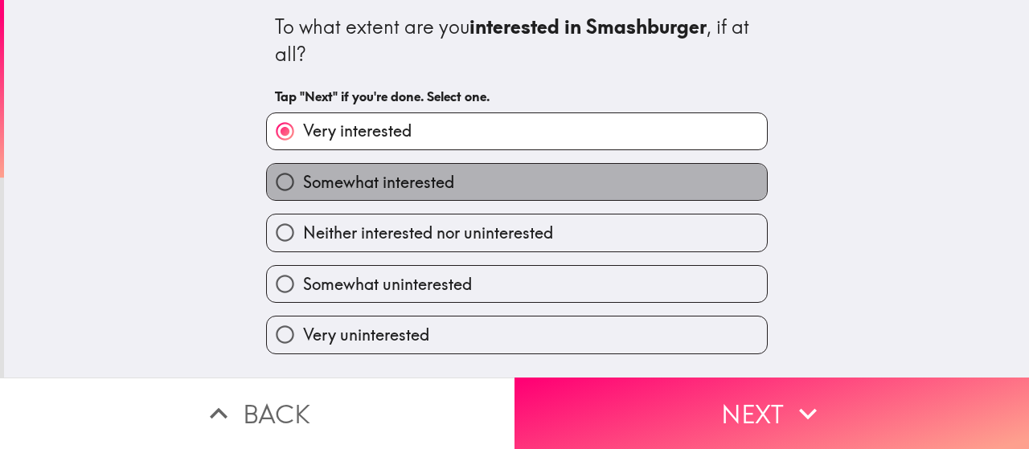
click at [559, 181] on label "Somewhat interested" at bounding box center [517, 182] width 500 height 36
click at [303, 181] on input "Somewhat interested" at bounding box center [285, 182] width 36 height 36
radio input "true"
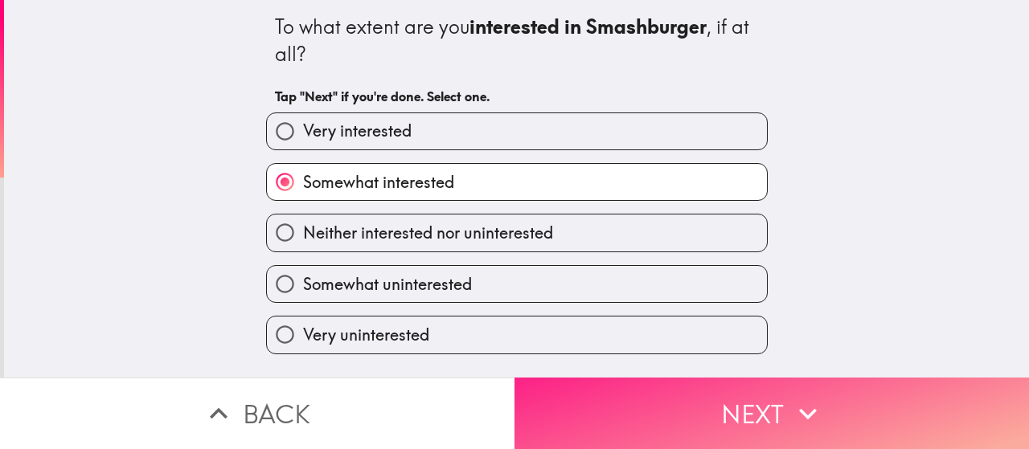
click at [657, 398] on button "Next" at bounding box center [771, 414] width 514 height 72
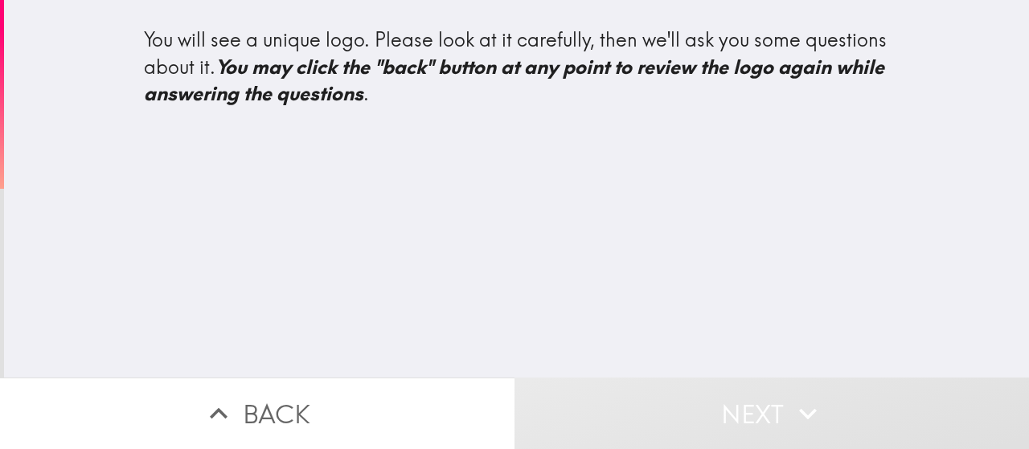
click at [743, 420] on button "Next" at bounding box center [771, 414] width 514 height 72
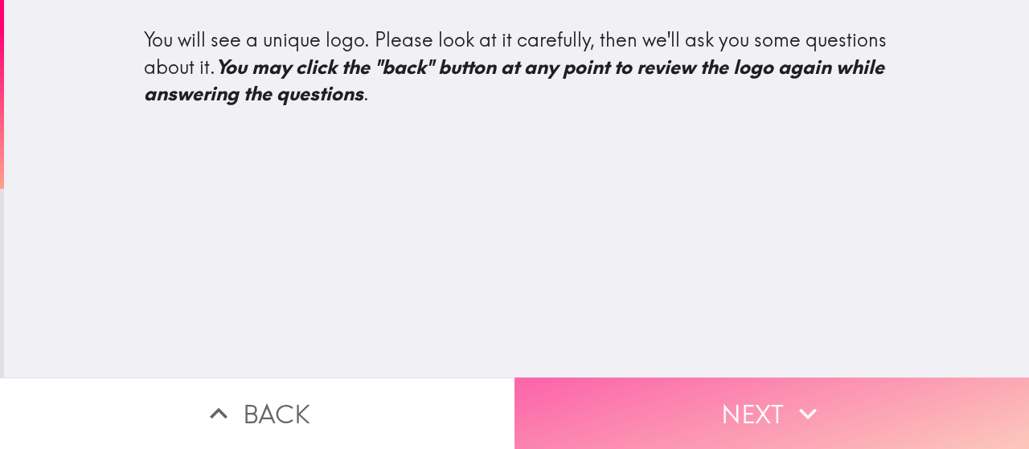
click at [714, 415] on button "Next" at bounding box center [771, 414] width 514 height 72
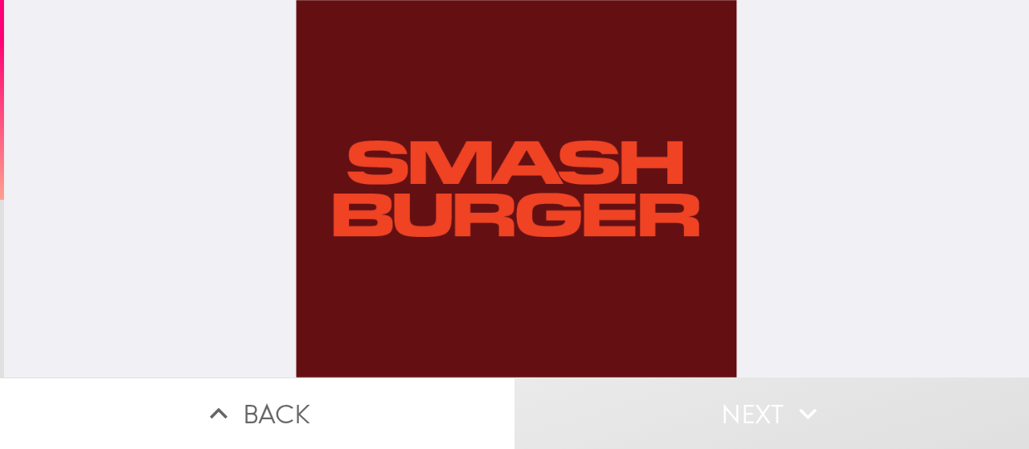
click at [539, 211] on div at bounding box center [517, 189] width 502 height 378
click at [639, 399] on button "Next" at bounding box center [771, 414] width 514 height 72
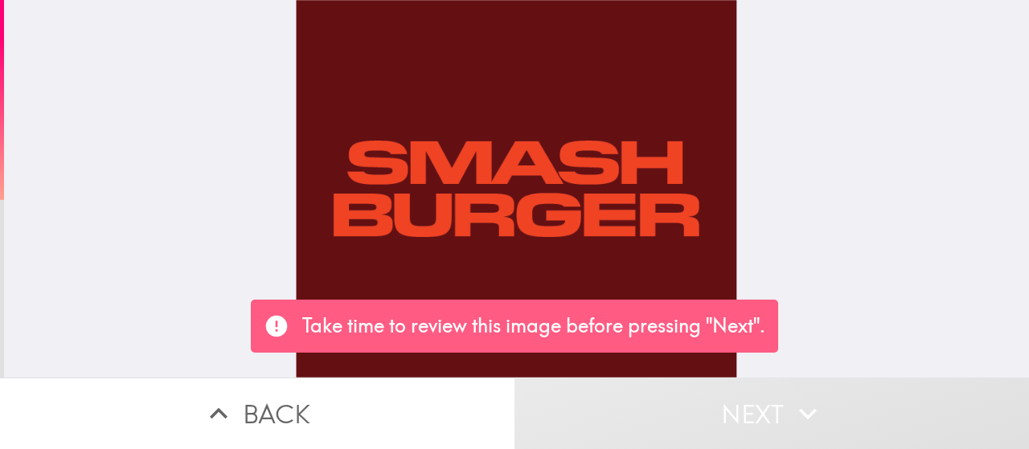
click at [701, 326] on p "Take time to review this image before pressing "Next"." at bounding box center [533, 326] width 463 height 27
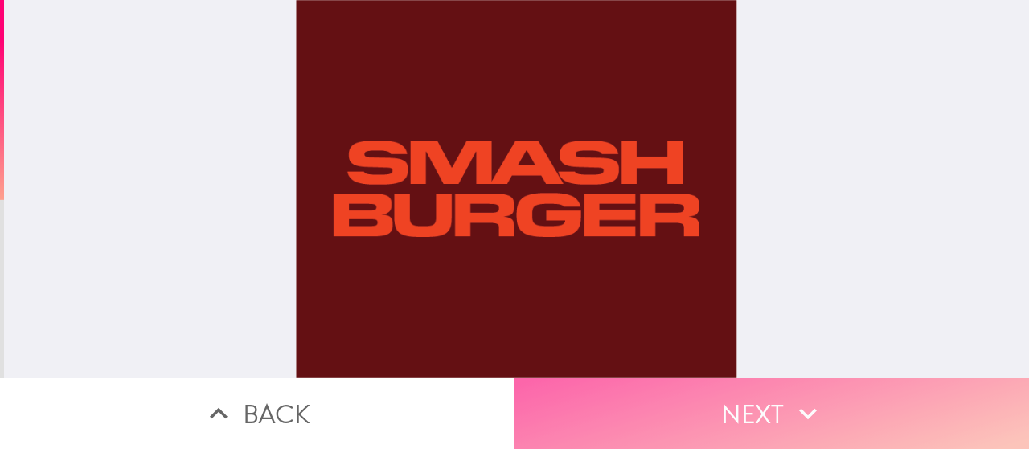
click at [820, 410] on button "Next" at bounding box center [771, 414] width 514 height 72
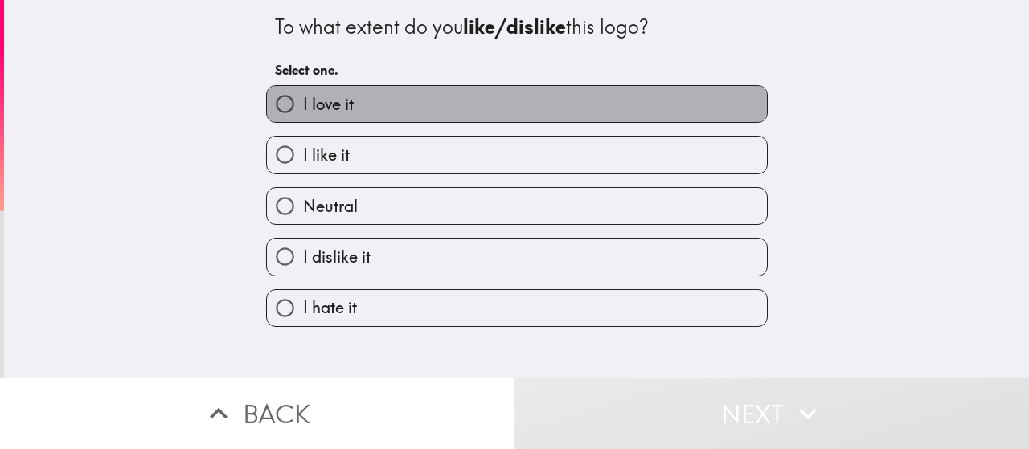
click at [492, 103] on label "I love it" at bounding box center [517, 104] width 500 height 36
click at [303, 103] on input "I love it" at bounding box center [285, 104] width 36 height 36
radio input "true"
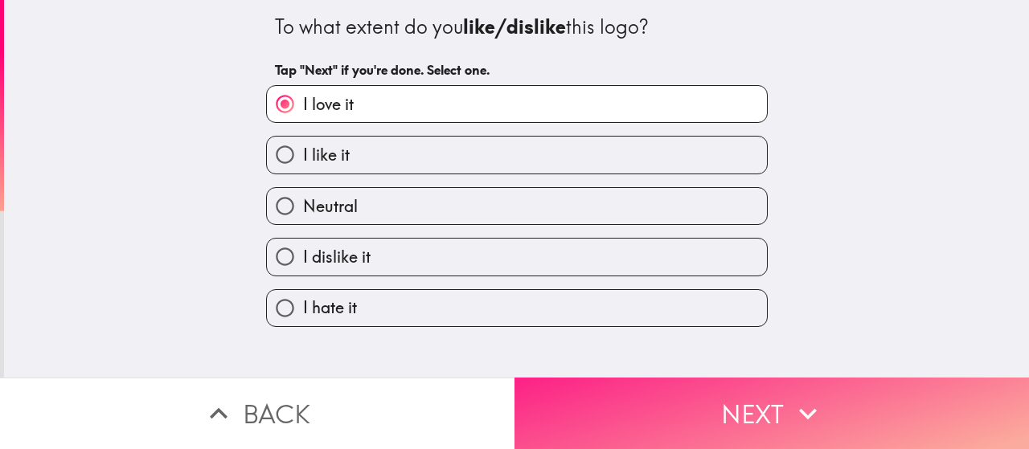
click at [723, 419] on button "Next" at bounding box center [771, 414] width 514 height 72
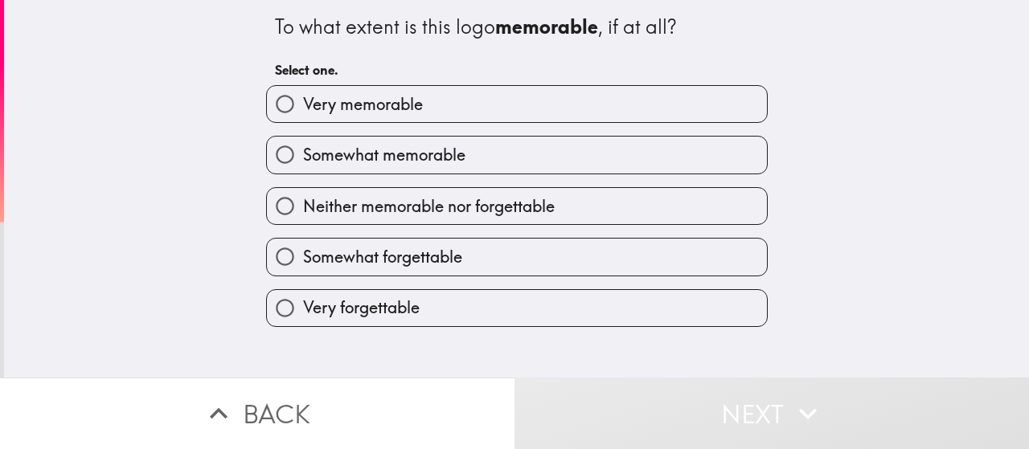
click at [485, 166] on label "Somewhat memorable" at bounding box center [517, 155] width 500 height 36
click at [303, 166] on input "Somewhat memorable" at bounding box center [285, 155] width 36 height 36
radio input "true"
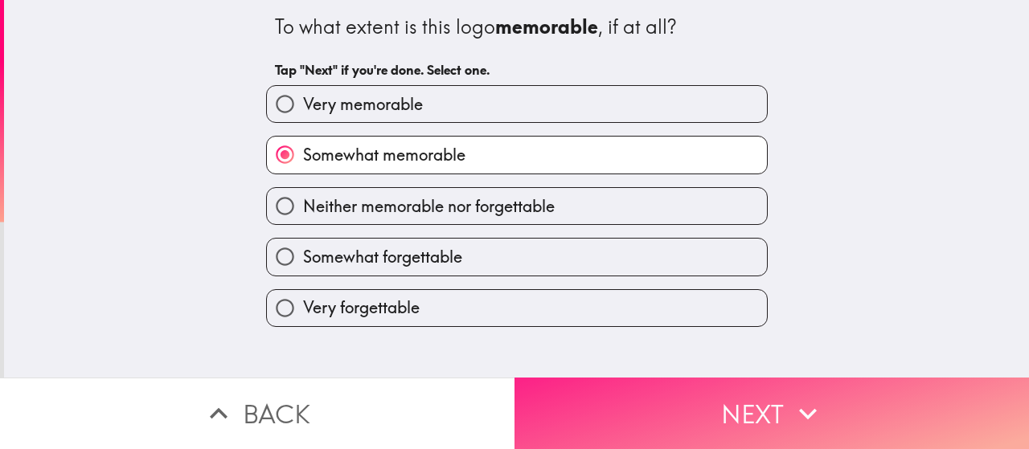
click at [700, 404] on button "Next" at bounding box center [771, 414] width 514 height 72
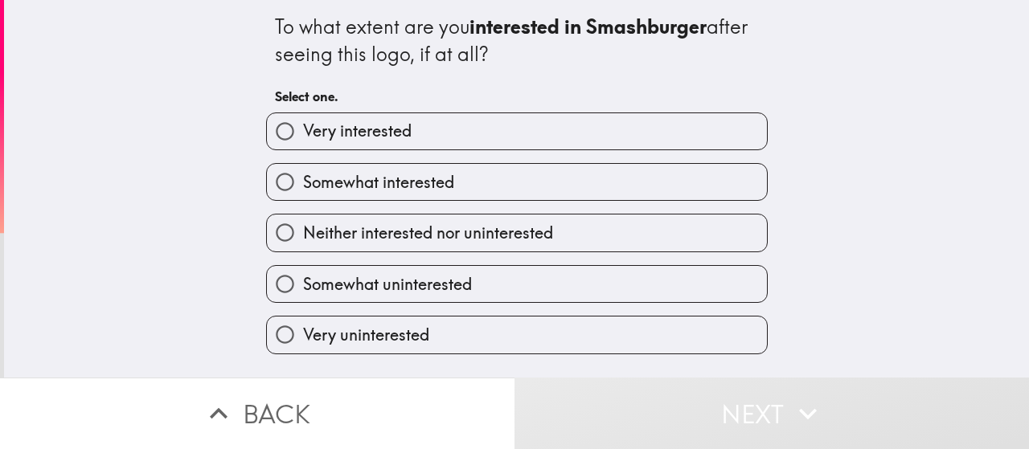
click at [502, 176] on label "Somewhat interested" at bounding box center [517, 182] width 500 height 36
click at [303, 176] on input "Somewhat interested" at bounding box center [285, 182] width 36 height 36
radio input "true"
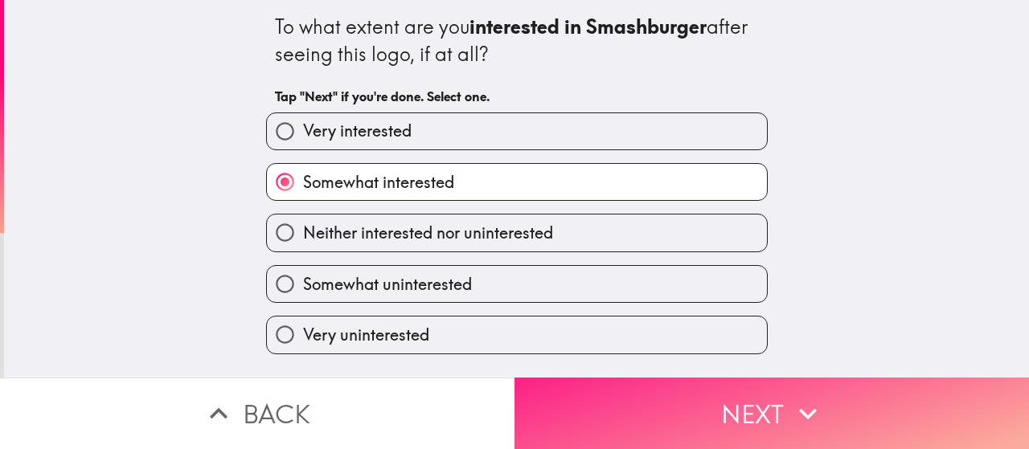
click at [664, 412] on button "Next" at bounding box center [771, 414] width 514 height 72
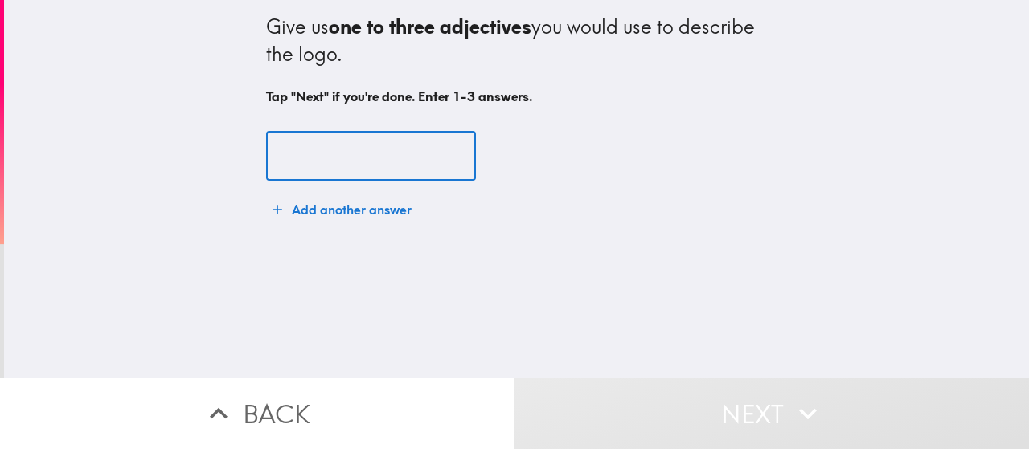
click at [370, 157] on input "text" at bounding box center [371, 157] width 210 height 50
click at [370, 152] on input "text" at bounding box center [371, 157] width 210 height 50
click at [371, 157] on input "text" at bounding box center [371, 157] width 210 height 50
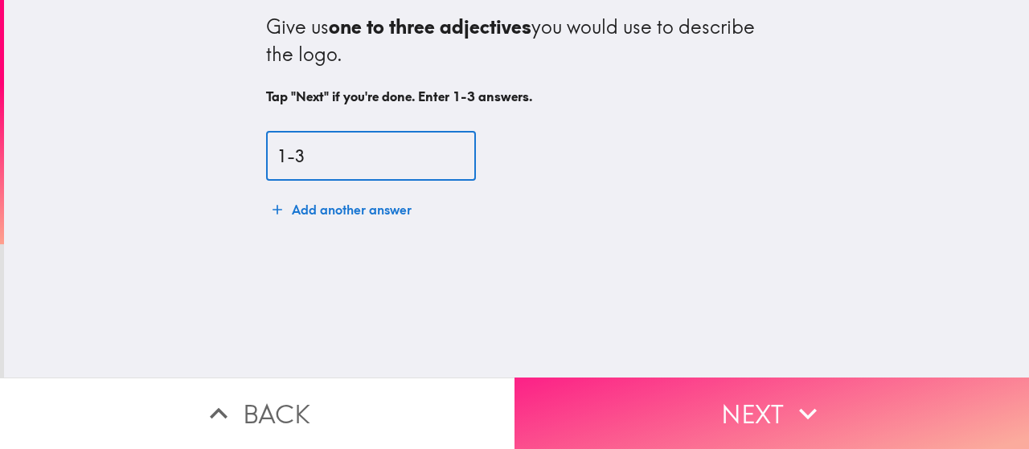
type input "1-3"
click at [644, 378] on button "Next" at bounding box center [771, 414] width 514 height 72
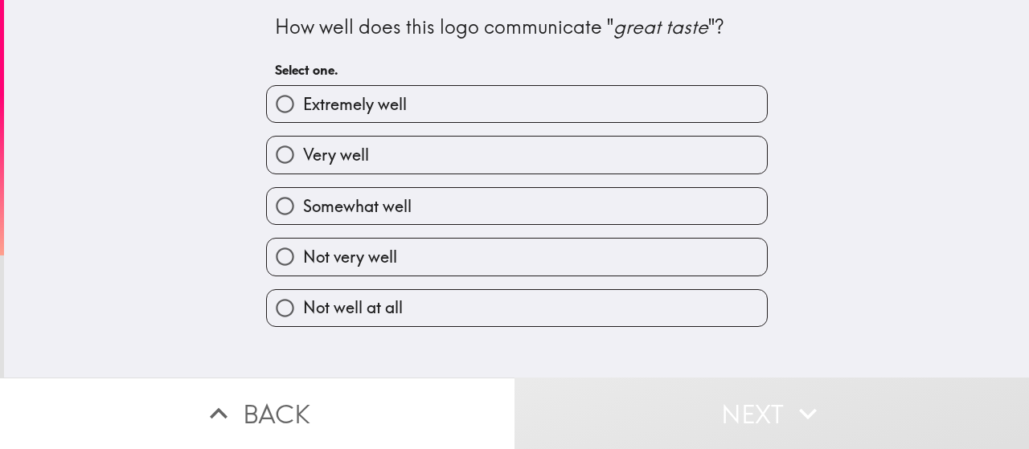
click at [407, 150] on label "Very well" at bounding box center [517, 155] width 500 height 36
click at [303, 150] on input "Very well" at bounding box center [285, 155] width 36 height 36
radio input "true"
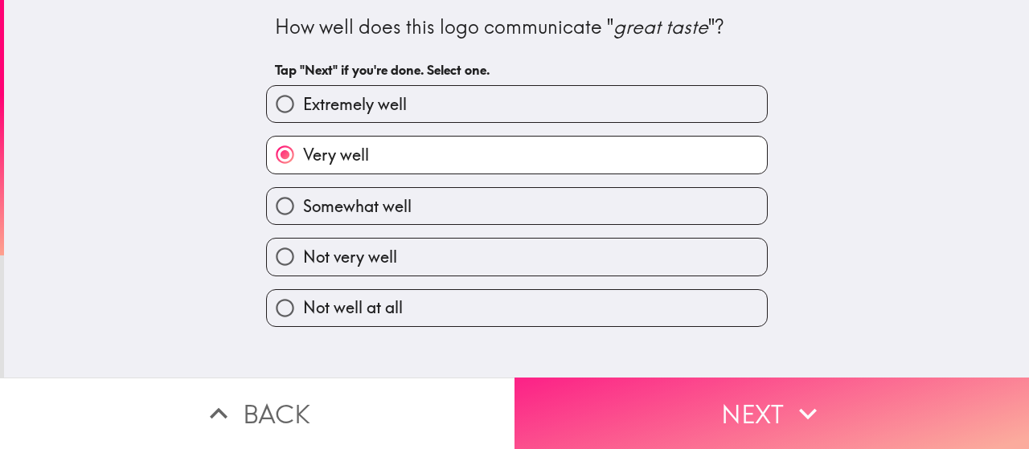
click at [592, 405] on button "Next" at bounding box center [771, 414] width 514 height 72
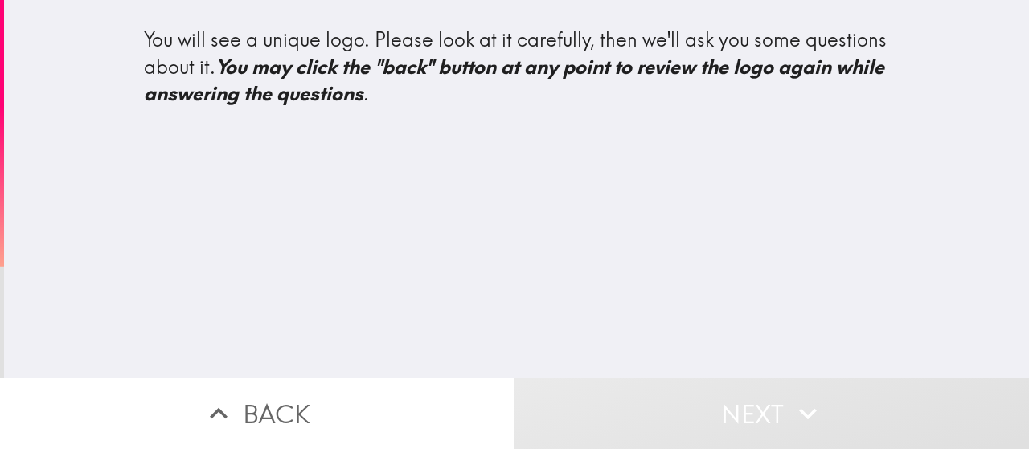
click at [508, 270] on div "You will see a unique logo. Please look at it carefully, then we'll ask you som…" at bounding box center [516, 189] width 1025 height 378
drag, startPoint x: 656, startPoint y: 255, endPoint x: 667, endPoint y: 304, distance: 50.3
click at [664, 292] on div "You will see a unique logo. Please look at it carefully, then we'll ask you som…" at bounding box center [516, 189] width 1025 height 378
drag, startPoint x: 690, startPoint y: 359, endPoint x: 695, endPoint y: 386, distance: 27.0
click at [695, 386] on div "You will see a unique logo. Please look at it carefully, then we'll ask you som…" at bounding box center [514, 224] width 1029 height 449
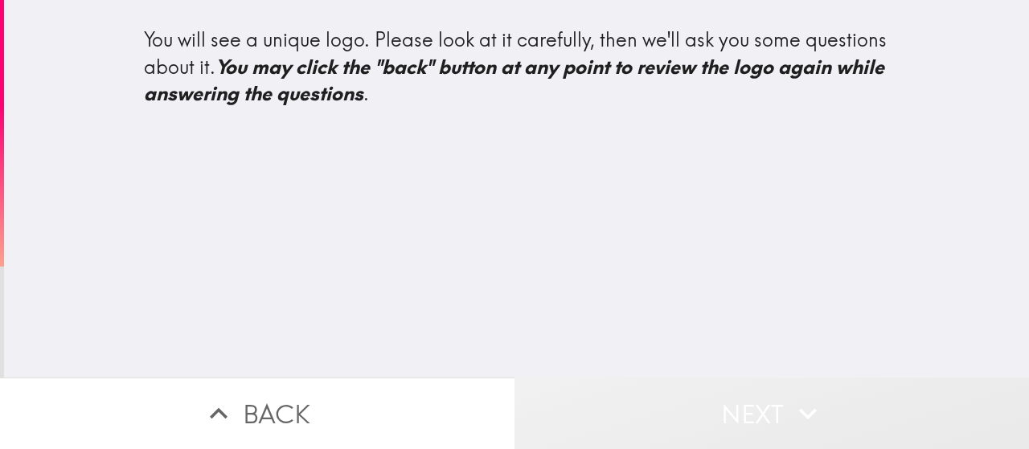
click at [696, 387] on button "Next" at bounding box center [771, 414] width 514 height 72
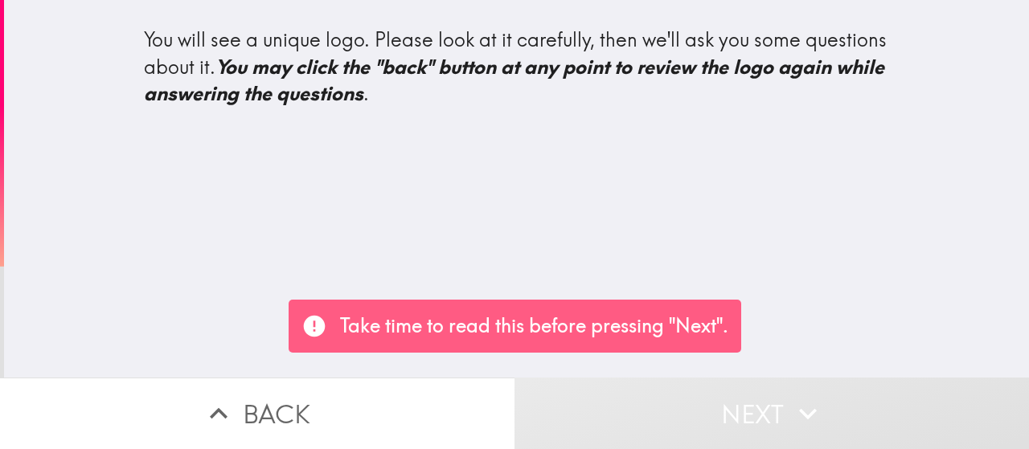
click at [664, 335] on p "Take time to read this before pressing "Next"." at bounding box center [534, 326] width 388 height 27
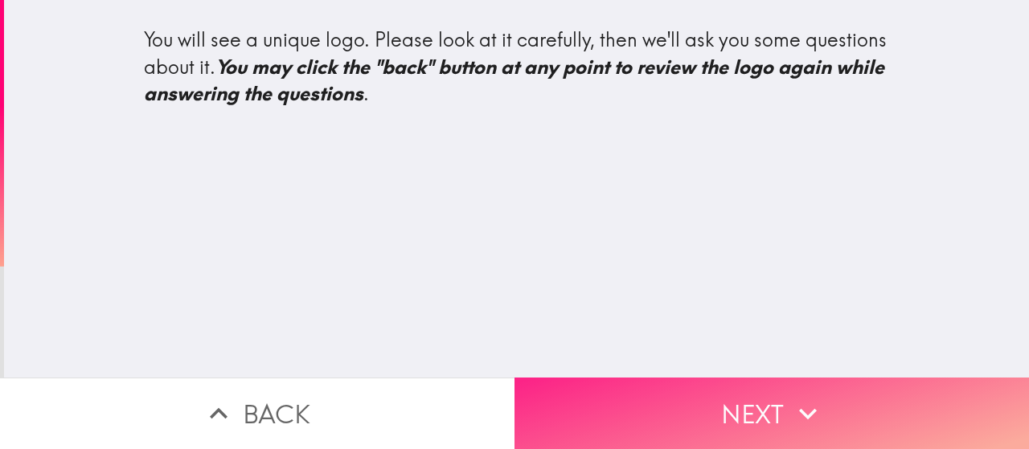
click at [712, 378] on button "Next" at bounding box center [771, 414] width 514 height 72
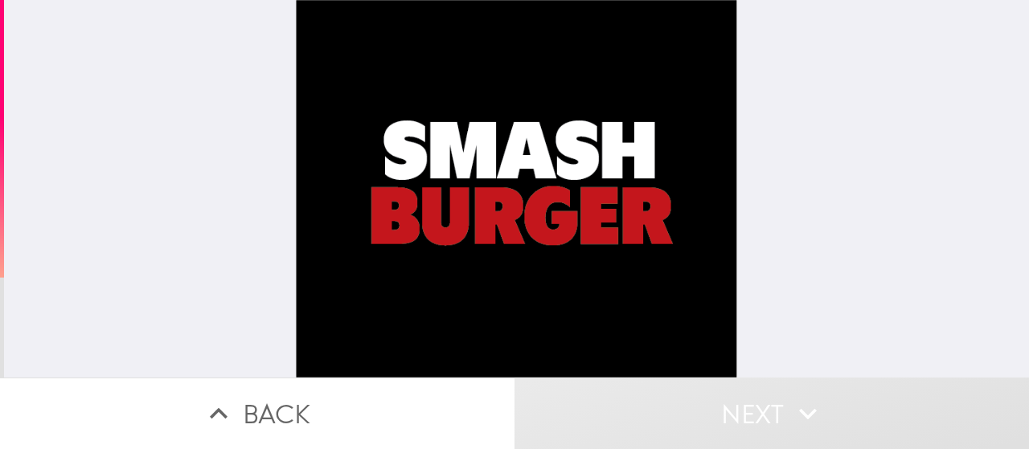
click at [674, 140] on div at bounding box center [517, 189] width 502 height 378
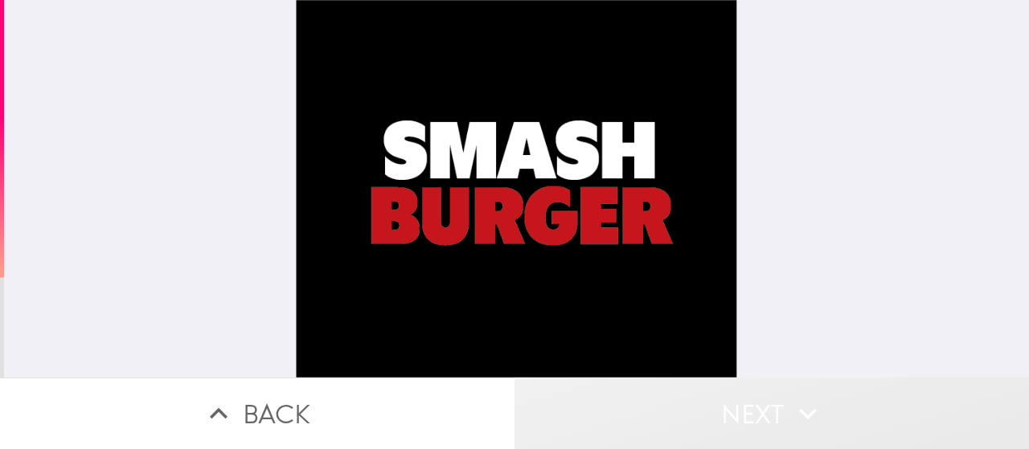
click at [751, 416] on button "Next" at bounding box center [771, 414] width 514 height 72
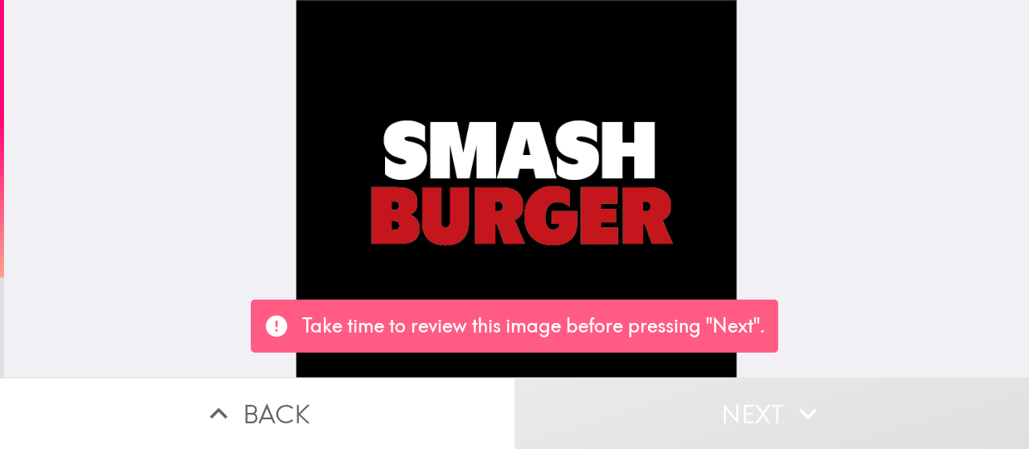
click at [723, 331] on p "Take time to review this image before pressing "Next"." at bounding box center [533, 326] width 463 height 27
click at [723, 316] on p "Take time to review this image before pressing "Next"." at bounding box center [533, 326] width 463 height 27
click at [734, 319] on p "Take time to review this image before pressing "Next"." at bounding box center [533, 326] width 463 height 27
click at [735, 326] on p "Take time to review this image before pressing "Next"." at bounding box center [533, 326] width 463 height 27
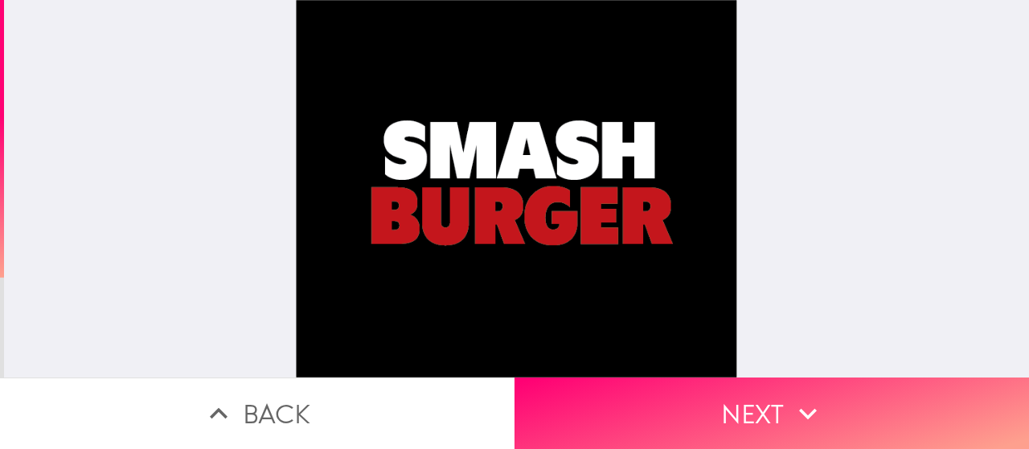
click at [735, 326] on div at bounding box center [517, 189] width 502 height 378
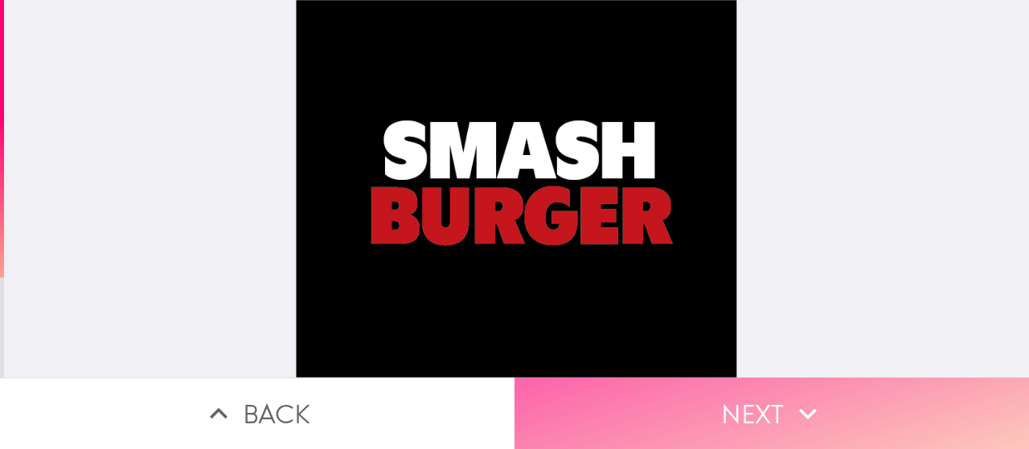
click at [773, 390] on button "Next" at bounding box center [771, 414] width 514 height 72
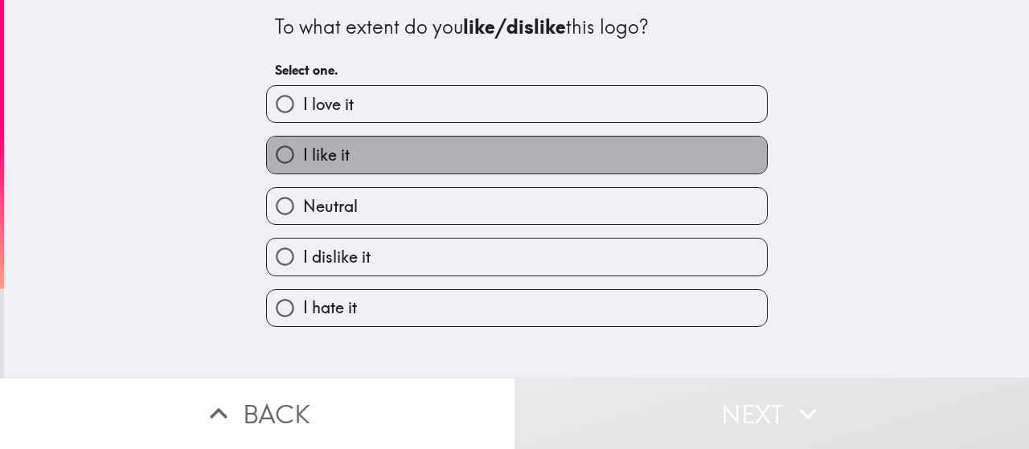
click at [521, 149] on label "I like it" at bounding box center [517, 155] width 500 height 36
click at [303, 149] on input "I like it" at bounding box center [285, 155] width 36 height 36
radio input "true"
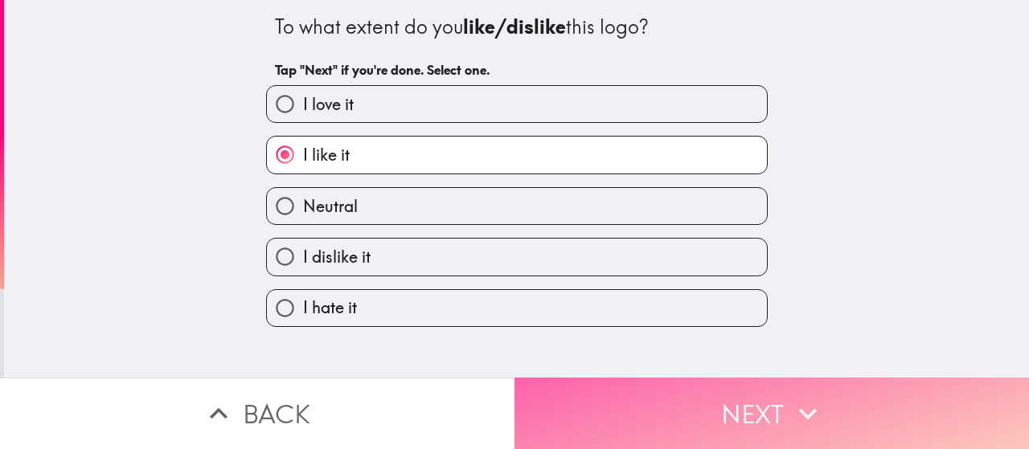
click at [685, 398] on button "Next" at bounding box center [771, 414] width 514 height 72
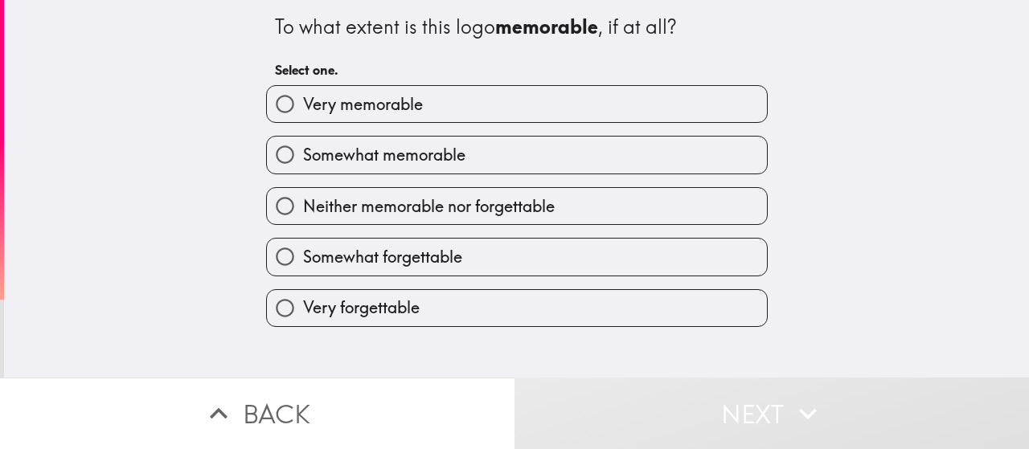
click at [440, 154] on span "Somewhat memorable" at bounding box center [384, 155] width 162 height 23
click at [303, 154] on input "Somewhat memorable" at bounding box center [285, 155] width 36 height 36
radio input "true"
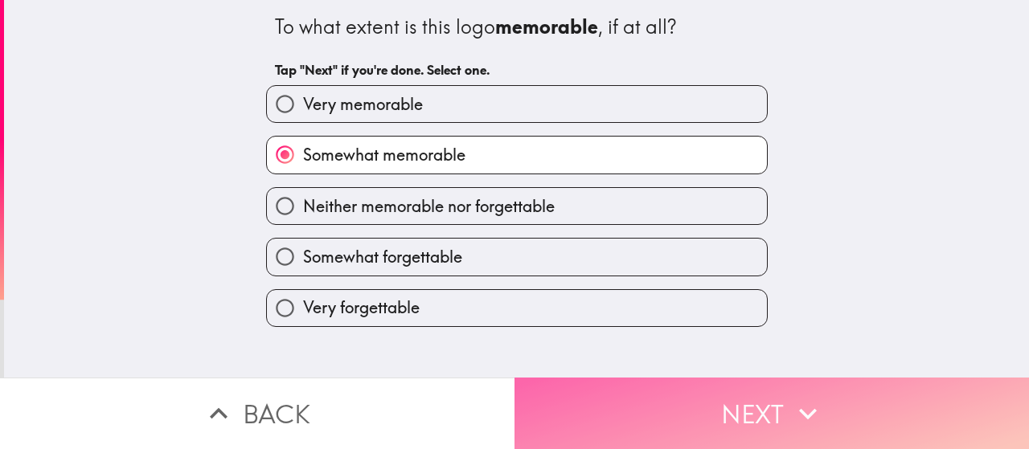
click at [620, 402] on button "Next" at bounding box center [771, 414] width 514 height 72
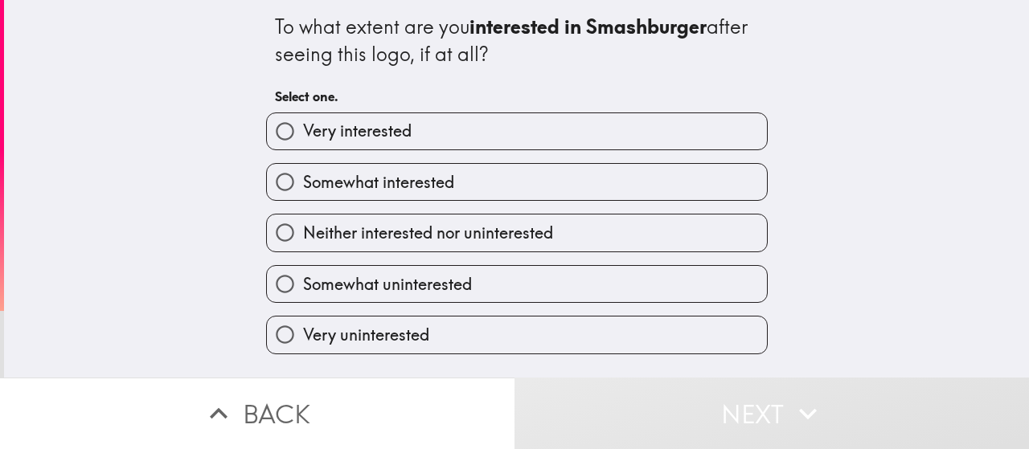
click at [431, 182] on span "Somewhat interested" at bounding box center [378, 182] width 151 height 23
click at [303, 182] on input "Somewhat interested" at bounding box center [285, 182] width 36 height 36
radio input "true"
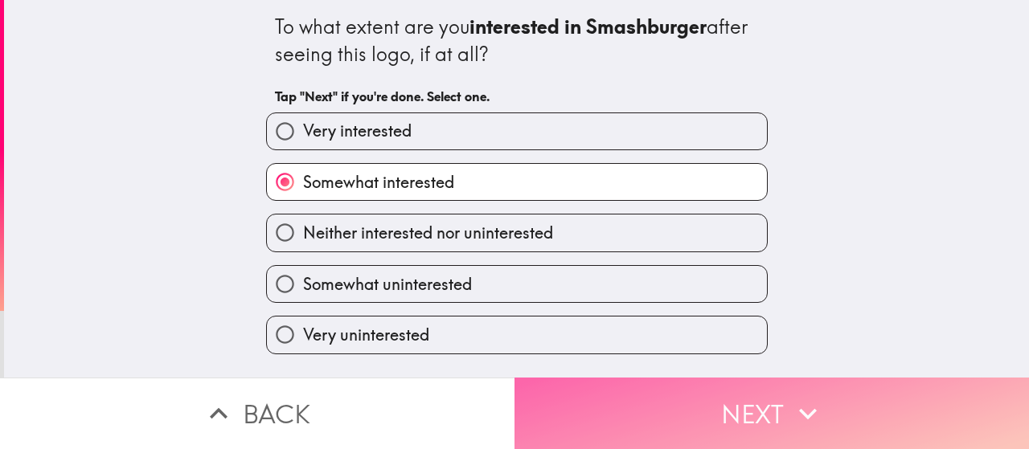
click at [627, 393] on button "Next" at bounding box center [771, 414] width 514 height 72
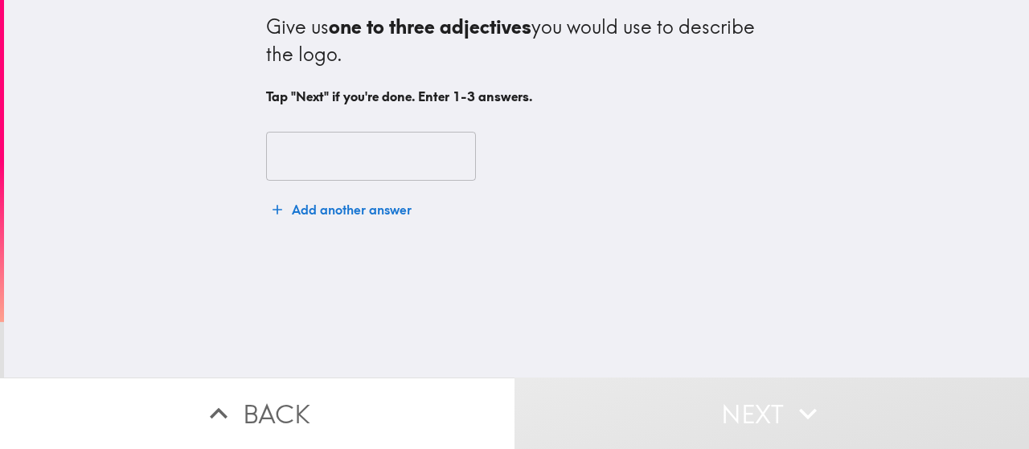
click at [392, 152] on input "text" at bounding box center [371, 157] width 210 height 50
click at [392, 24] on b "one to three adjectives" at bounding box center [430, 26] width 203 height 24
click at [392, 25] on b "one to three adjectives" at bounding box center [430, 26] width 203 height 24
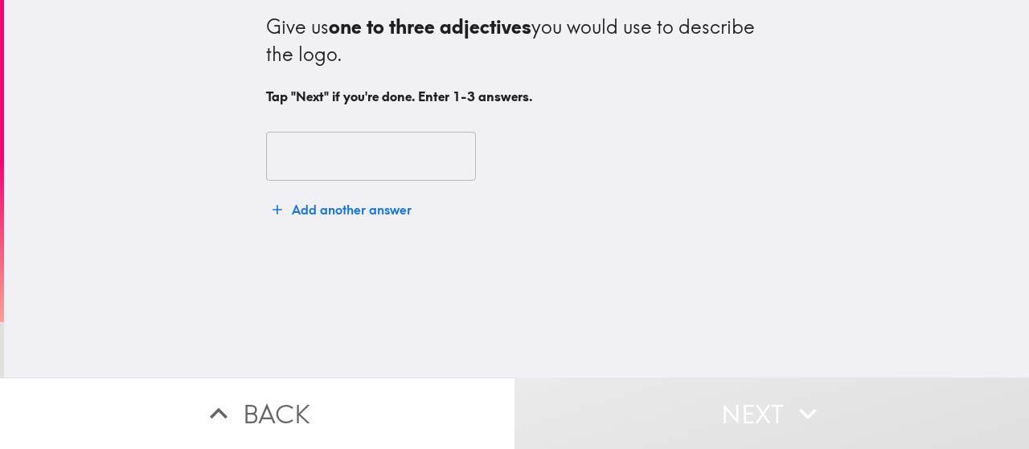
click at [393, 25] on b "one to three adjectives" at bounding box center [430, 26] width 203 height 24
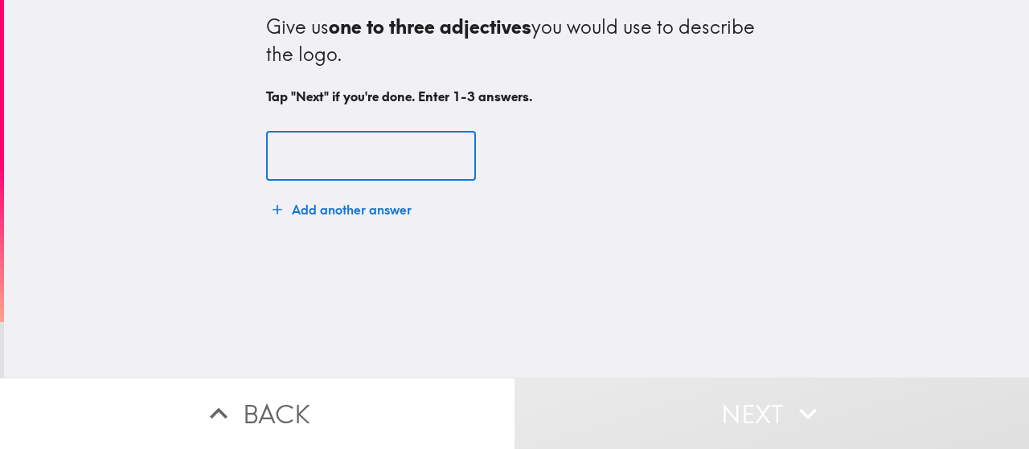
click at [387, 169] on input "text" at bounding box center [371, 157] width 210 height 50
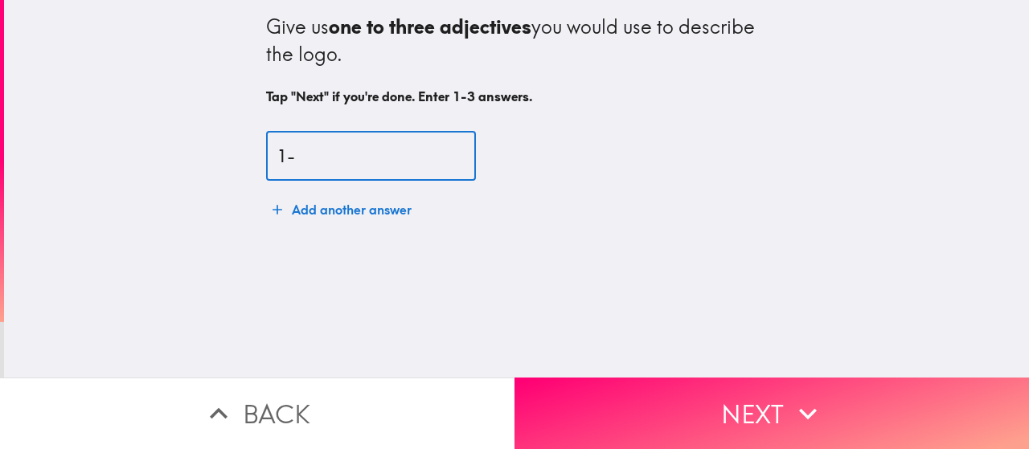
type input "1"
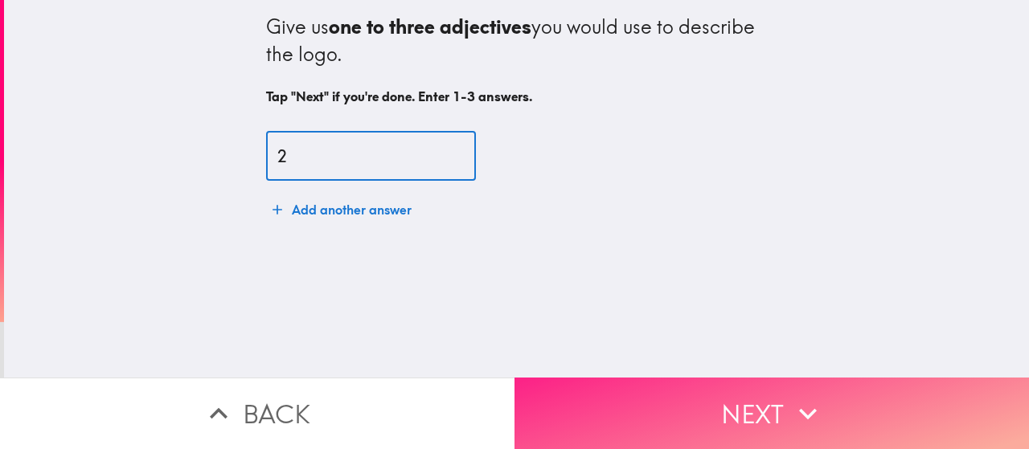
type input "2"
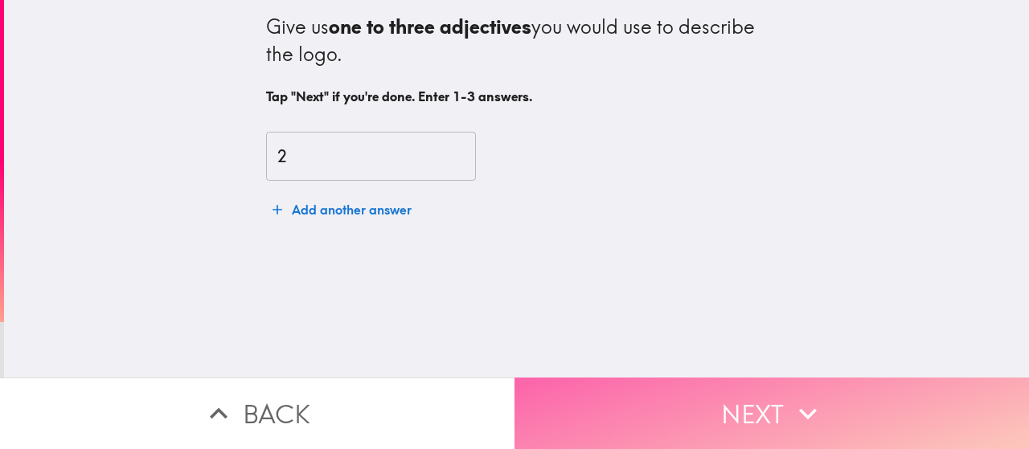
click at [705, 398] on button "Next" at bounding box center [771, 414] width 514 height 72
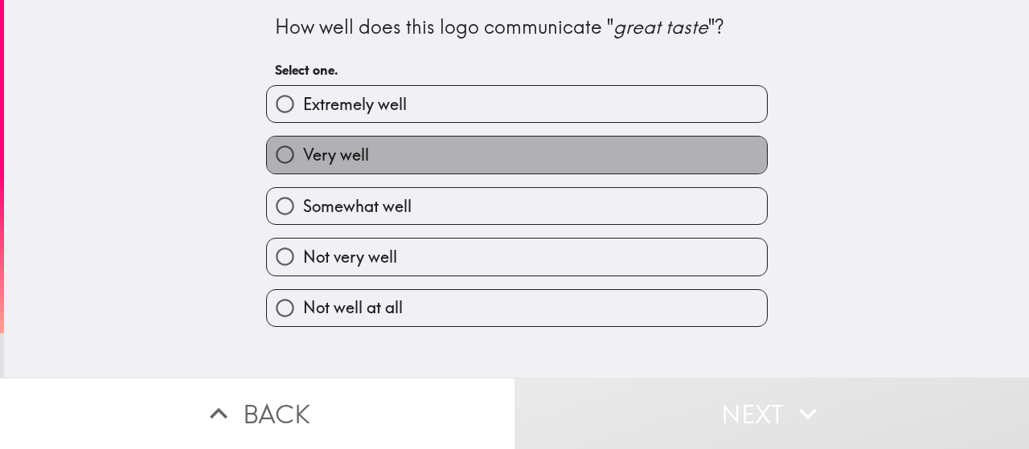
click at [510, 149] on label "Very well" at bounding box center [517, 155] width 500 height 36
click at [303, 149] on input "Very well" at bounding box center [285, 155] width 36 height 36
radio input "true"
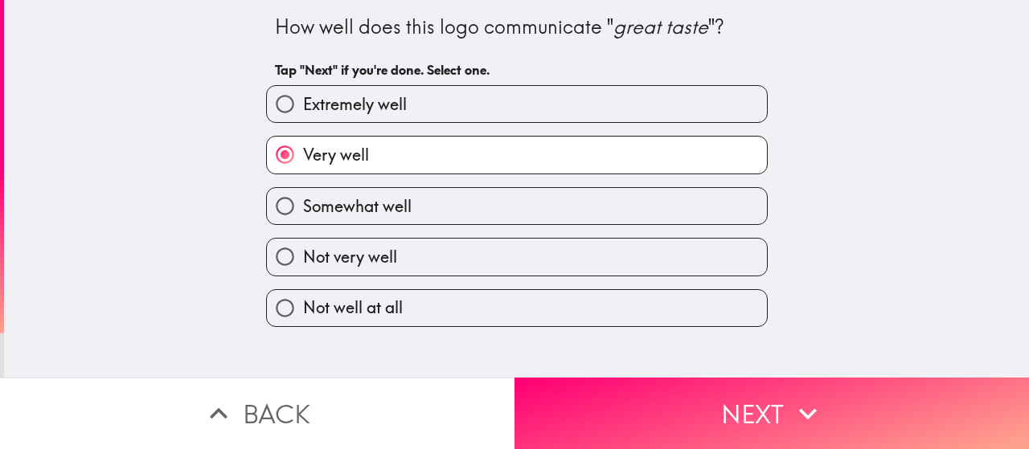
click at [489, 203] on label "Somewhat well" at bounding box center [517, 206] width 500 height 36
click at [303, 203] on input "Somewhat well" at bounding box center [285, 206] width 36 height 36
radio input "true"
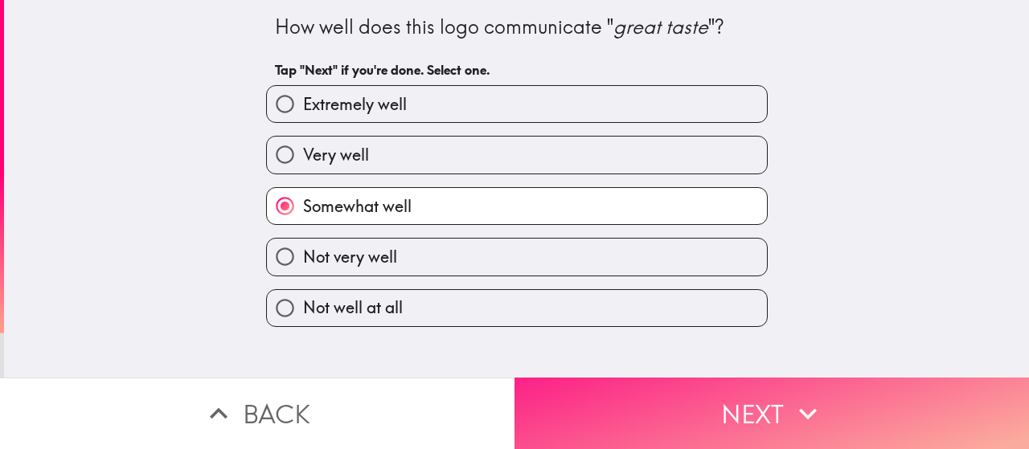
click at [612, 393] on button "Next" at bounding box center [771, 414] width 514 height 72
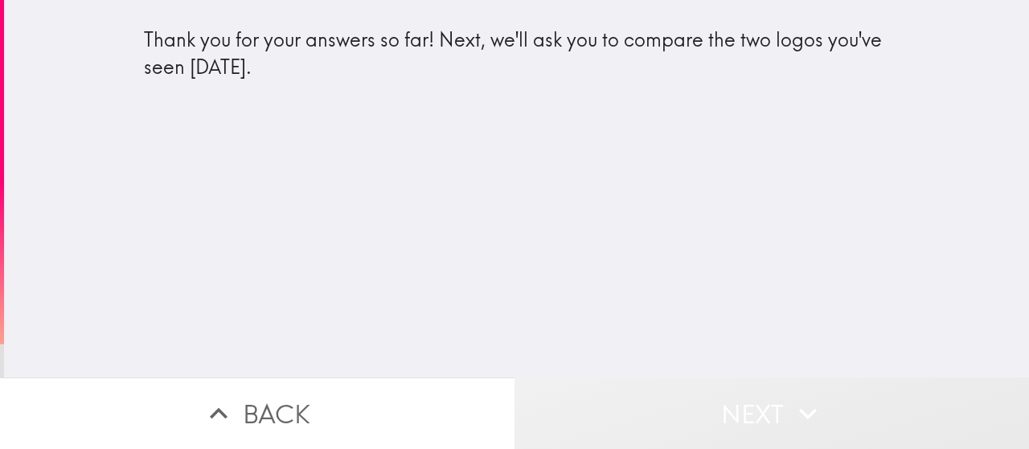
click at [692, 391] on button "Next" at bounding box center [771, 414] width 514 height 72
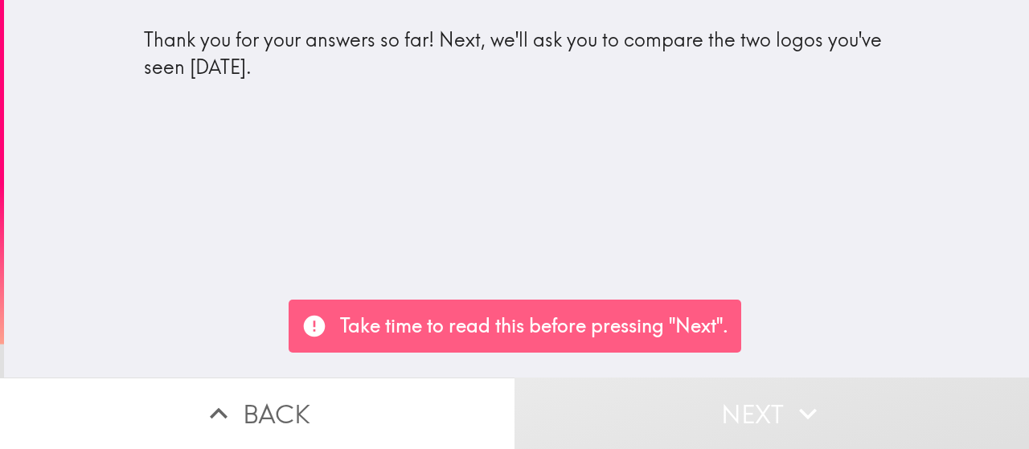
click at [688, 328] on p "Take time to read this before pressing "Next"." at bounding box center [534, 326] width 388 height 27
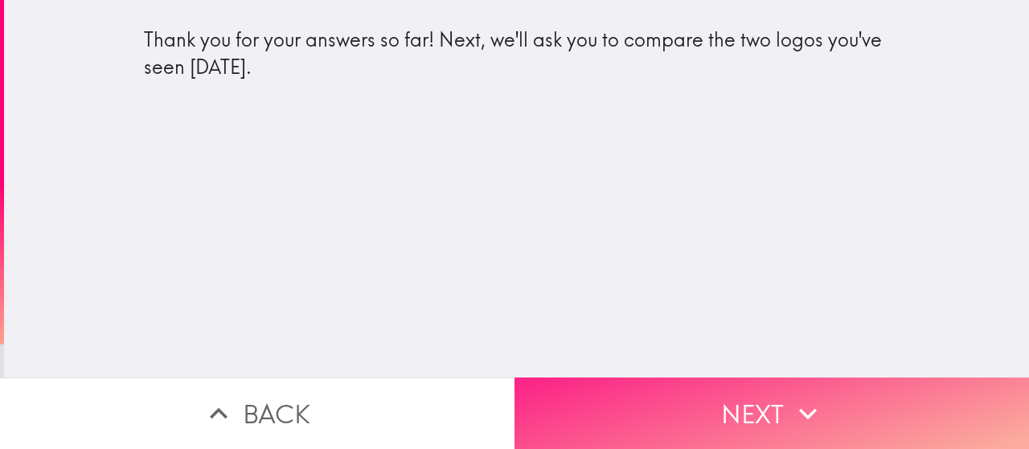
click at [707, 407] on button "Next" at bounding box center [771, 414] width 514 height 72
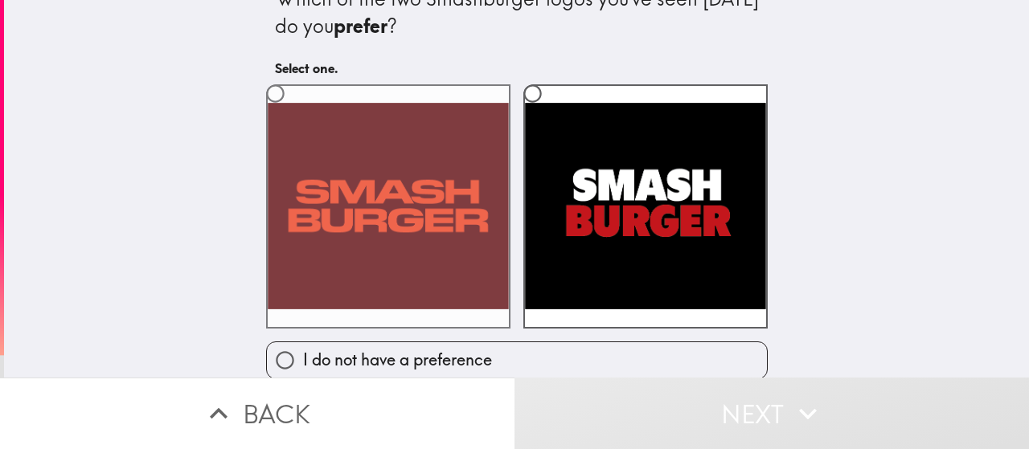
scroll to position [43, 0]
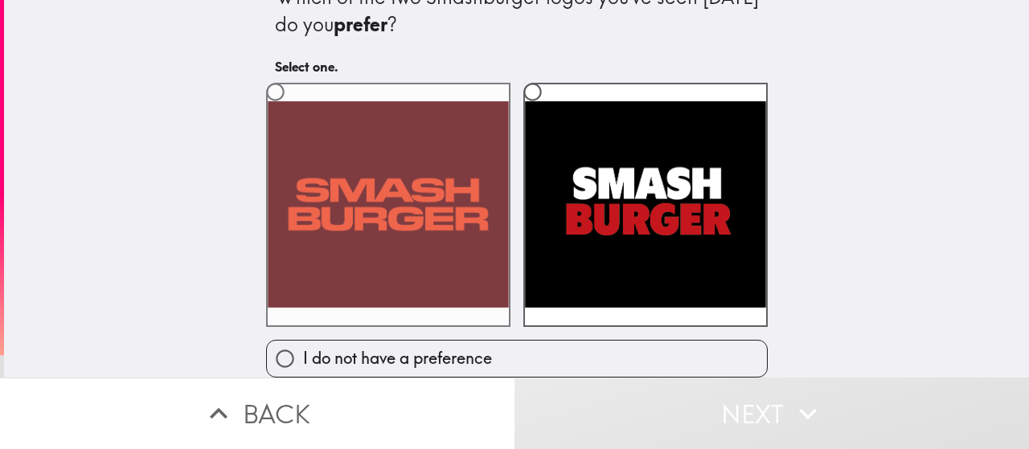
click at [424, 212] on label at bounding box center [388, 205] width 244 height 244
click at [293, 110] on input "radio" at bounding box center [275, 92] width 36 height 36
radio input "true"
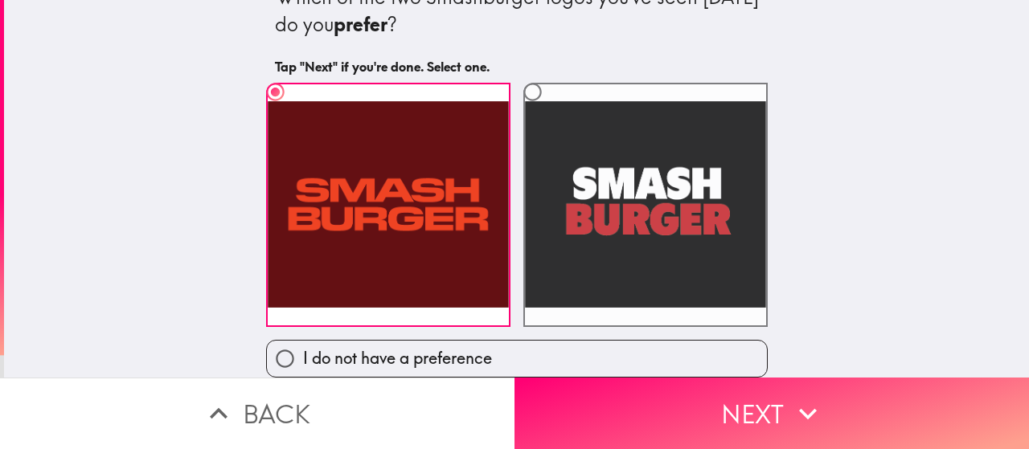
click at [523, 199] on label at bounding box center [645, 205] width 244 height 244
click at [522, 110] on input "radio" at bounding box center [532, 92] width 36 height 36
radio input "true"
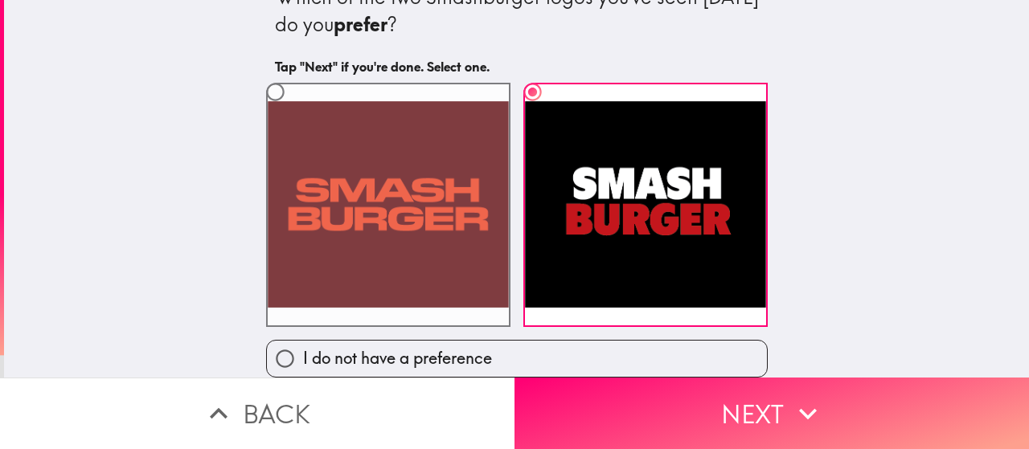
click at [465, 205] on label at bounding box center [388, 205] width 244 height 244
click at [293, 110] on input "radio" at bounding box center [275, 92] width 36 height 36
radio input "true"
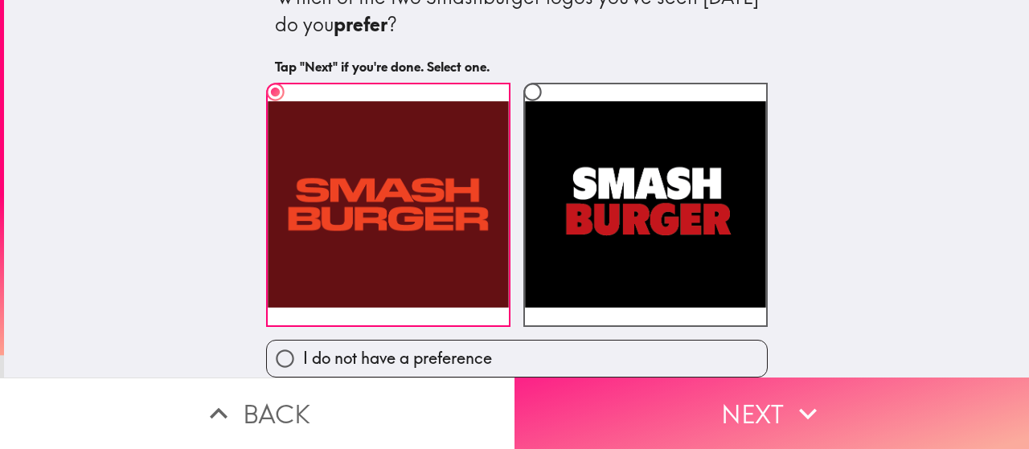
click at [722, 405] on button "Next" at bounding box center [771, 414] width 514 height 72
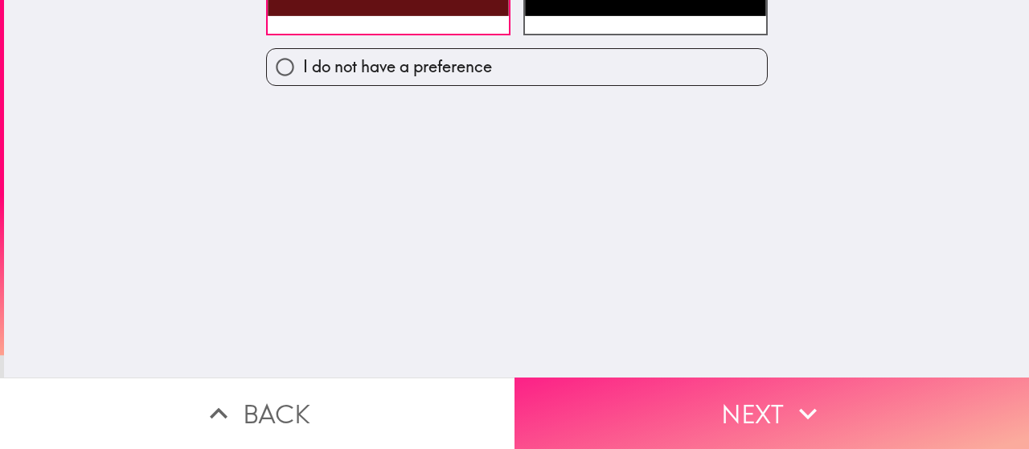
scroll to position [0, 0]
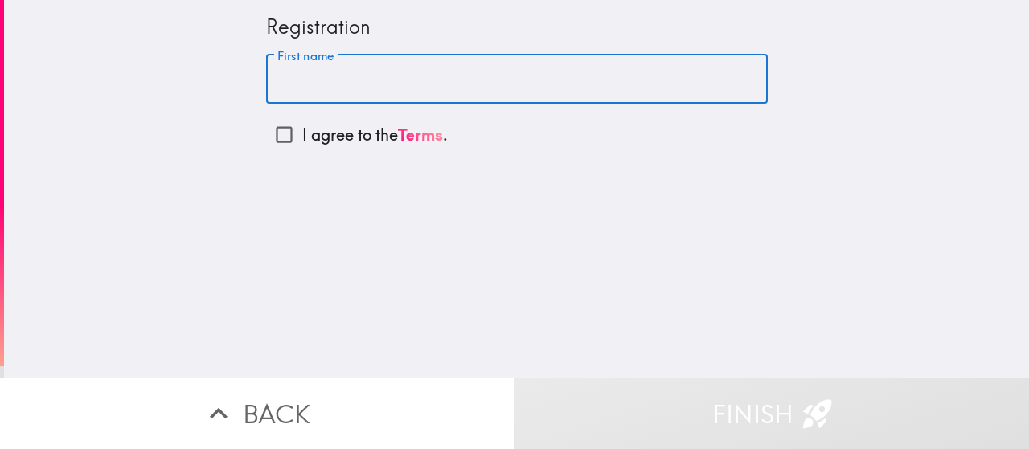
click at [397, 97] on input "First name" at bounding box center [517, 80] width 502 height 50
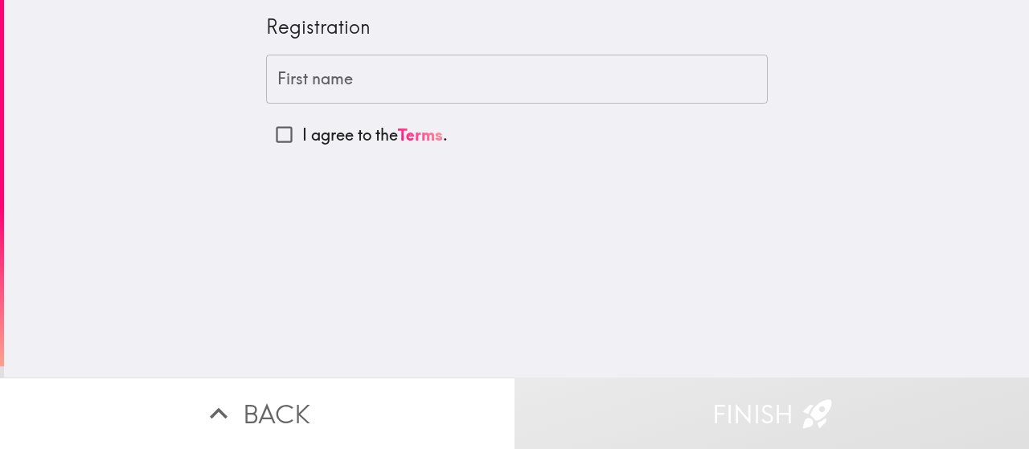
click at [376, 129] on p "I agree to the Terms ." at bounding box center [374, 135] width 145 height 23
click at [302, 129] on input "I agree to the Terms ." at bounding box center [284, 135] width 36 height 36
checkbox input "true"
click at [721, 391] on button "Finish" at bounding box center [771, 414] width 514 height 72
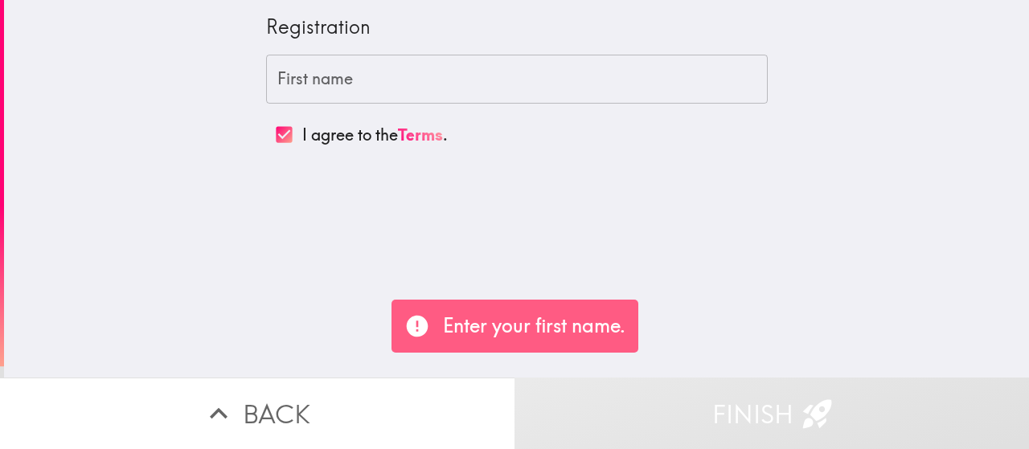
click at [606, 333] on p "Enter your first name." at bounding box center [534, 326] width 182 height 27
click at [592, 325] on p "Enter your first name." at bounding box center [534, 326] width 182 height 27
click at [444, 326] on p "Enter your first name." at bounding box center [534, 326] width 182 height 27
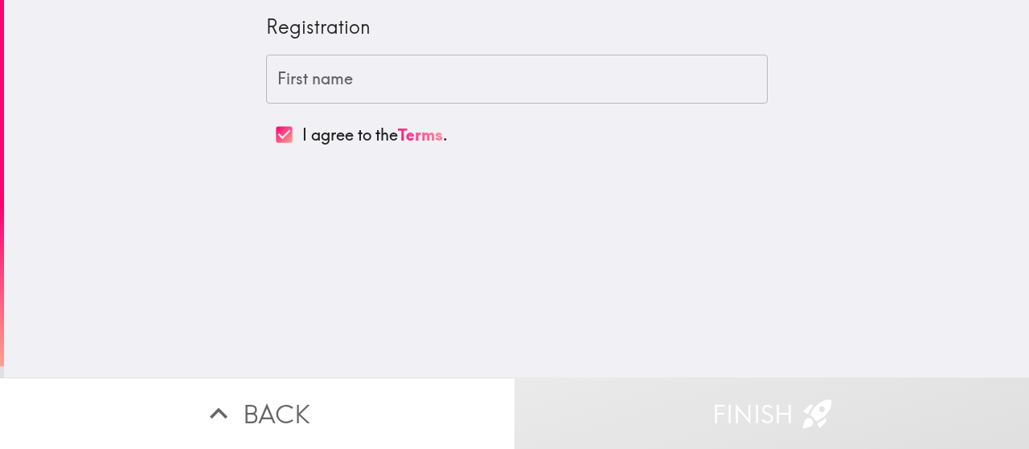
click at [678, 407] on button "Finish" at bounding box center [771, 414] width 514 height 72
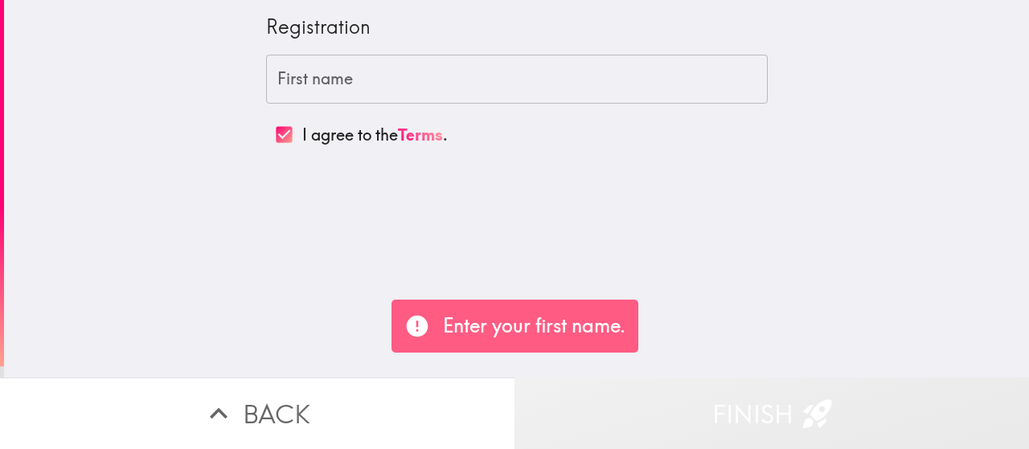
click at [685, 404] on button "Finish" at bounding box center [771, 414] width 514 height 72
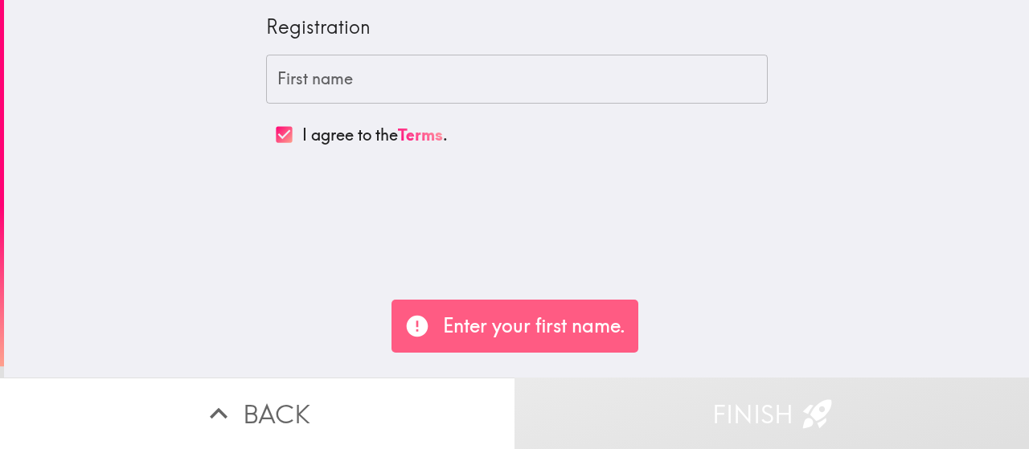
click at [584, 340] on div "Enter your first name." at bounding box center [514, 326] width 247 height 53
click at [579, 330] on p "Enter your first name." at bounding box center [534, 326] width 182 height 27
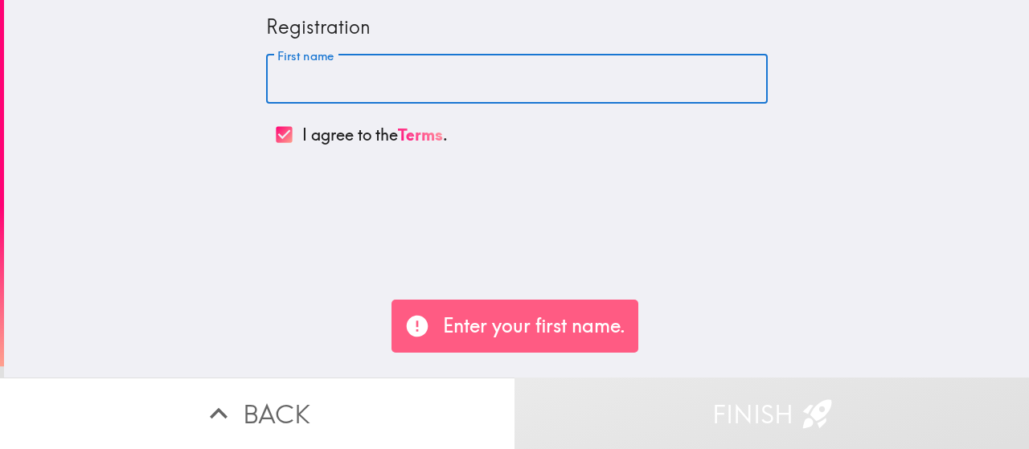
click at [415, 83] on input "First name" at bounding box center [517, 80] width 502 height 50
click at [328, 29] on div "Registration" at bounding box center [517, 27] width 502 height 27
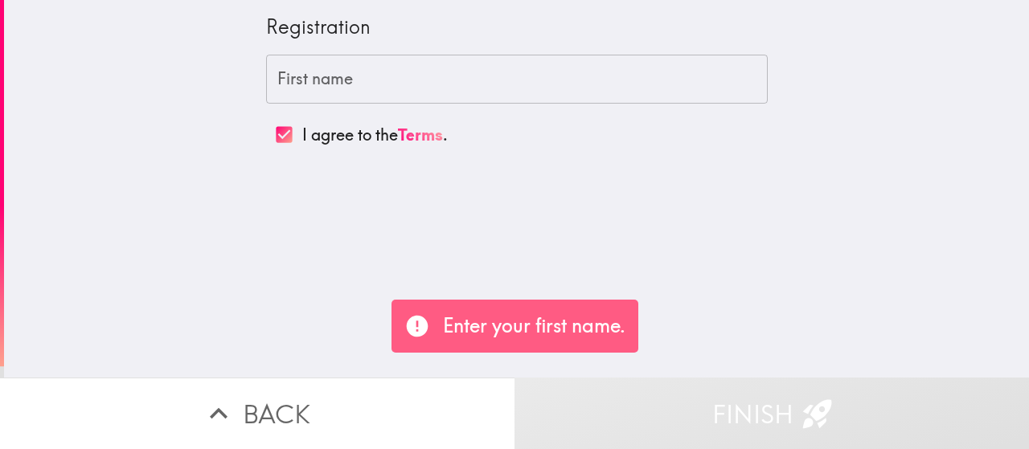
click at [328, 29] on div "Registration" at bounding box center [517, 27] width 502 height 27
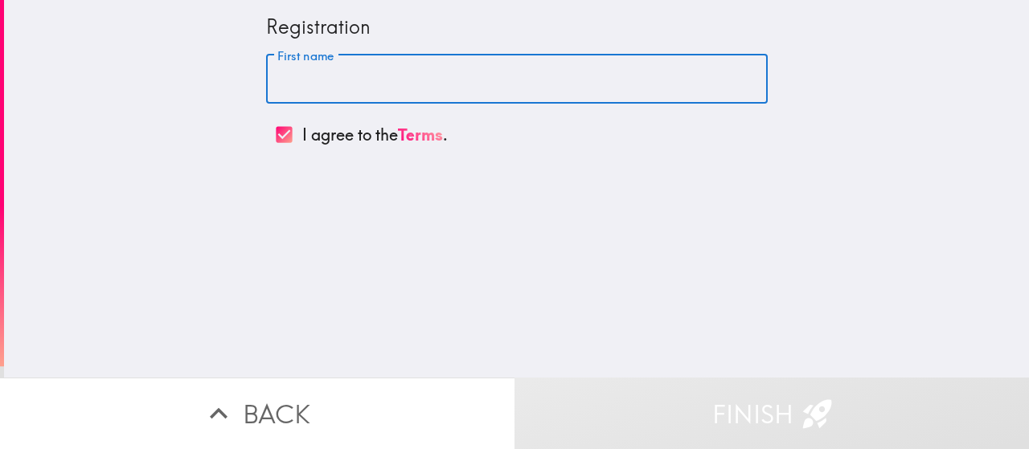
click at [325, 73] on input "First name" at bounding box center [517, 80] width 502 height 50
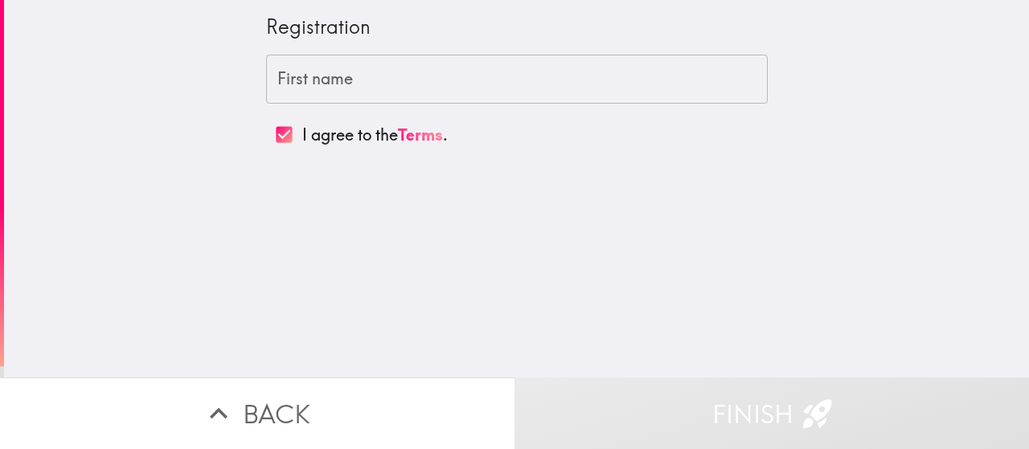
drag, startPoint x: 843, startPoint y: 157, endPoint x: 773, endPoint y: 162, distance: 70.2
click at [839, 161] on div "Registration First name First name I agree to the Terms ." at bounding box center [516, 189] width 1025 height 378
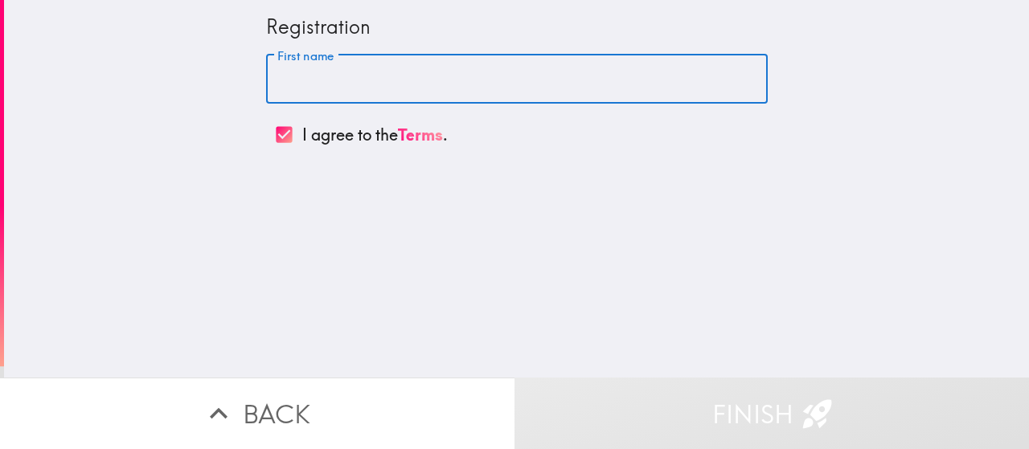
click at [292, 86] on input "First name" at bounding box center [517, 80] width 502 height 50
paste input "Salumidoner"
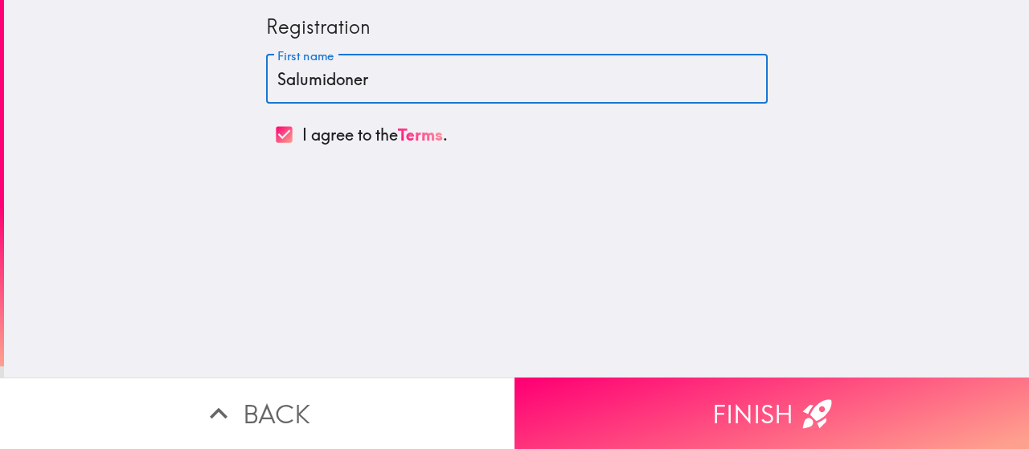
type input "Salumidoner"
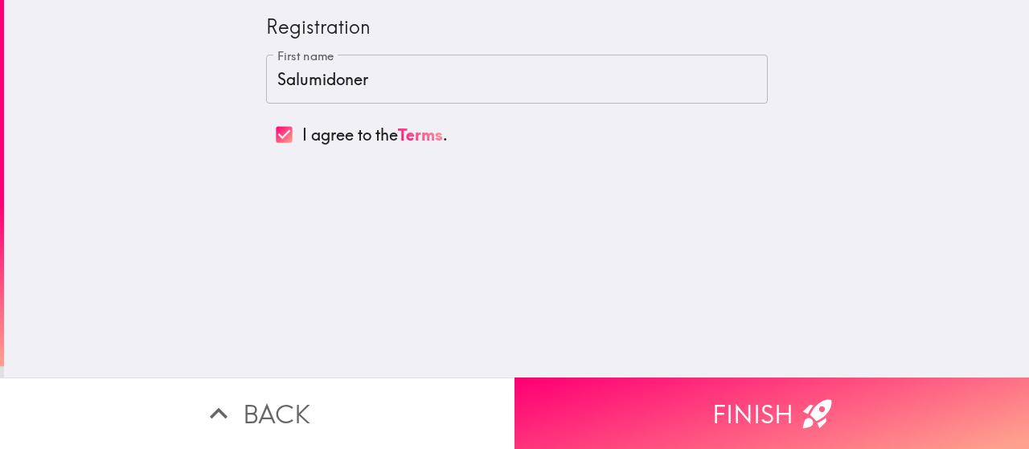
click at [444, 244] on div "Registration First name [PERSON_NAME] First name I agree to the Terms ." at bounding box center [516, 189] width 1025 height 378
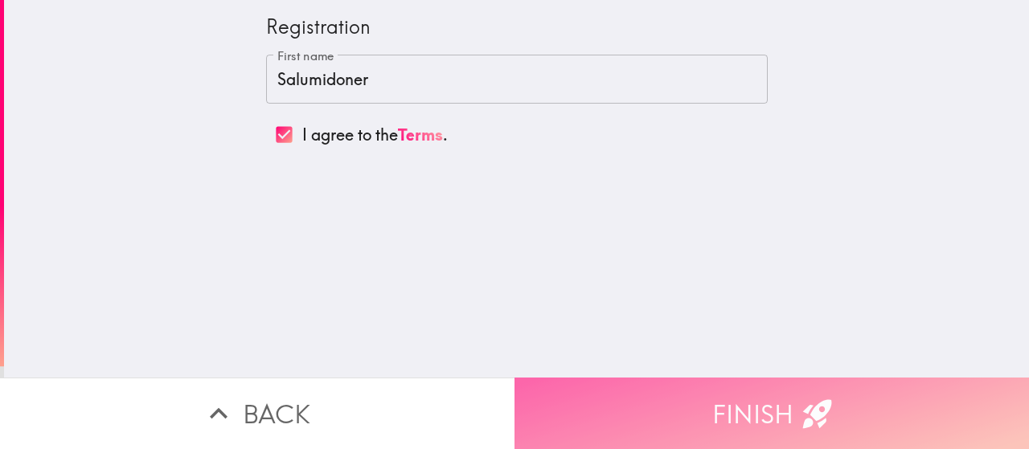
click at [654, 407] on button "Finish" at bounding box center [771, 414] width 514 height 72
